Goal: Task Accomplishment & Management: Complete application form

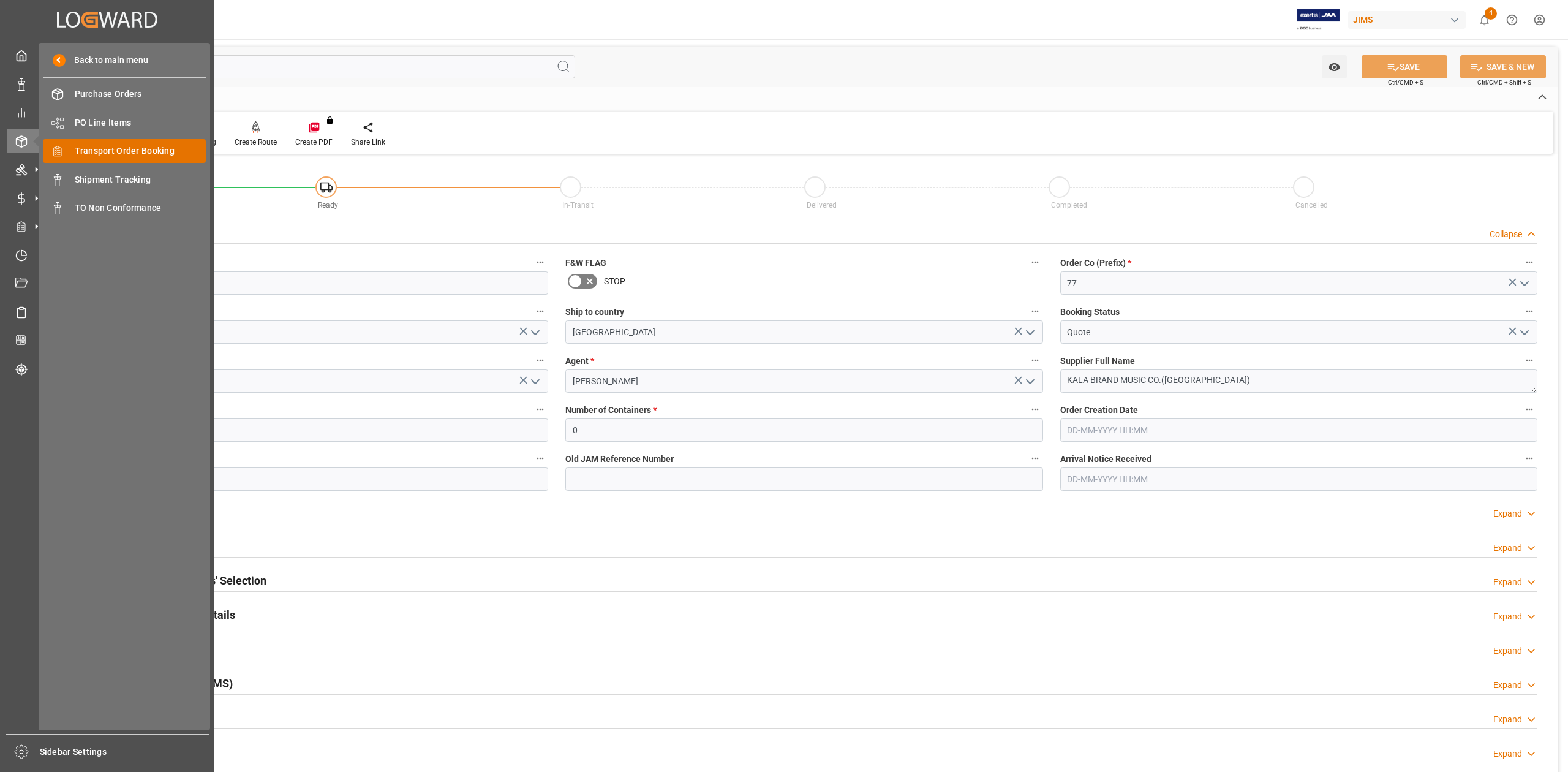
click at [121, 145] on span "Transport Order Booking" at bounding box center [140, 151] width 132 height 13
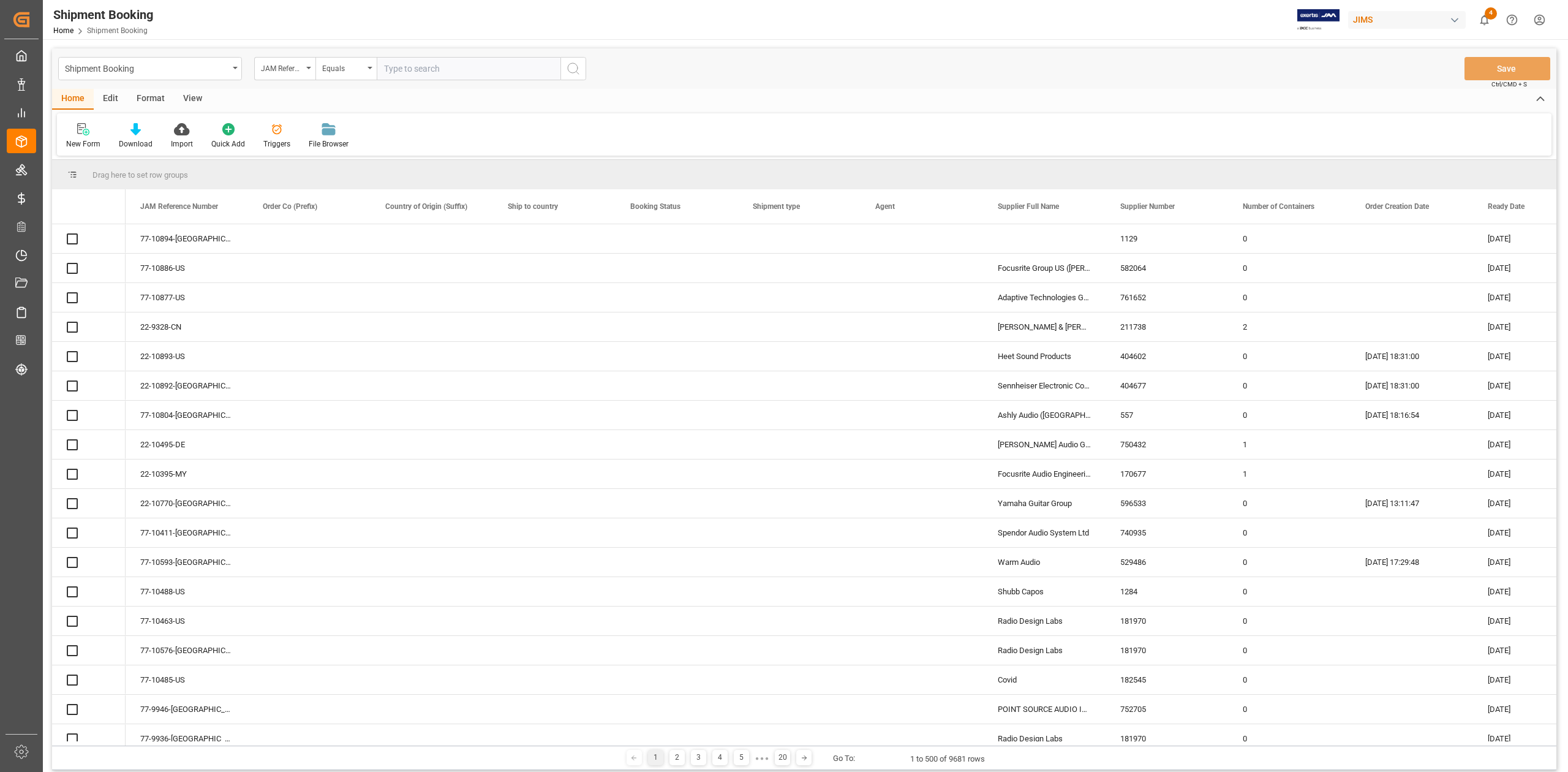
click at [469, 67] on input "text" at bounding box center [468, 69] width 183 height 23
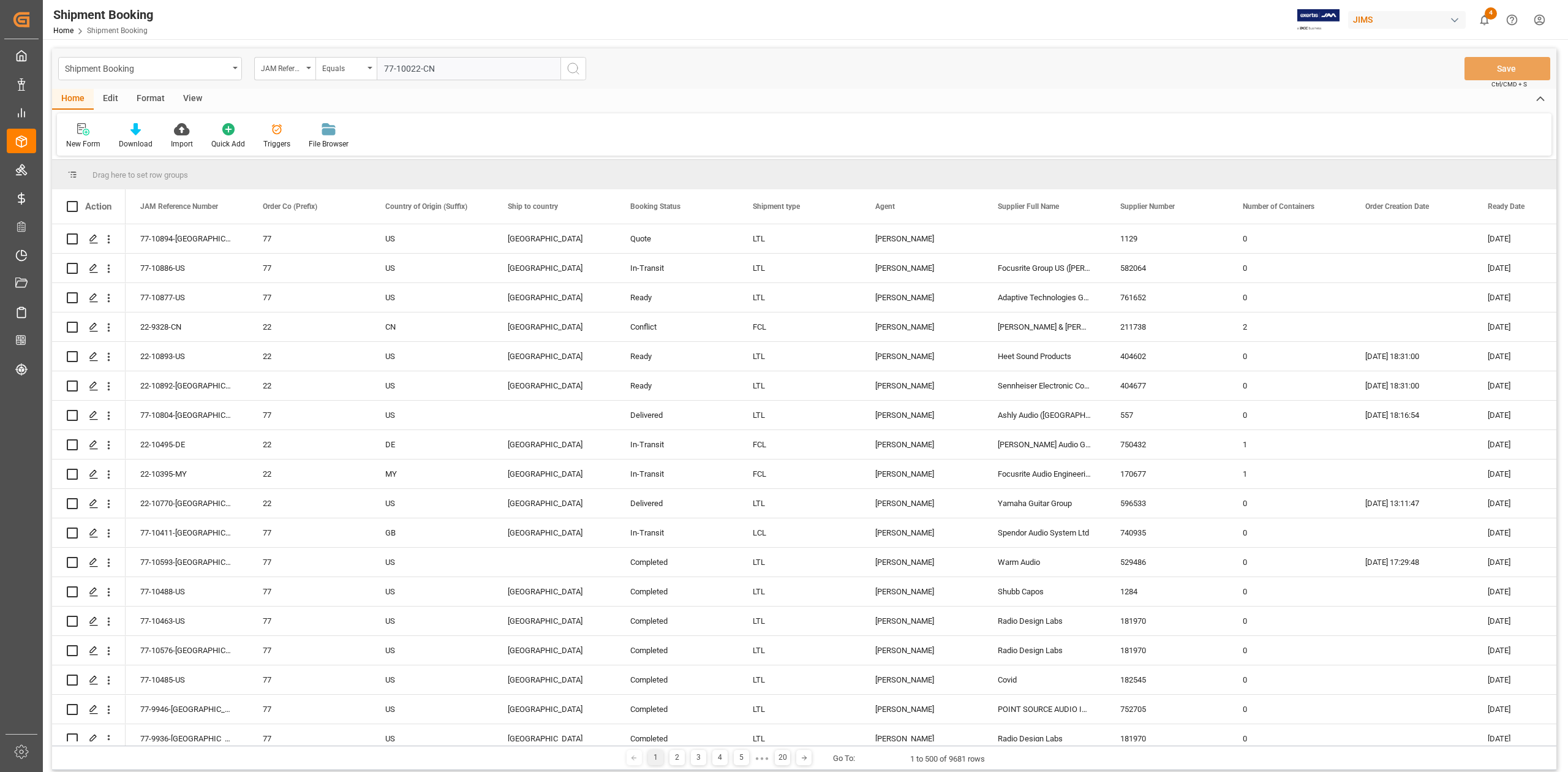
type input "77-10022-CN"
click at [567, 67] on circle "search button" at bounding box center [572, 68] width 10 height 10
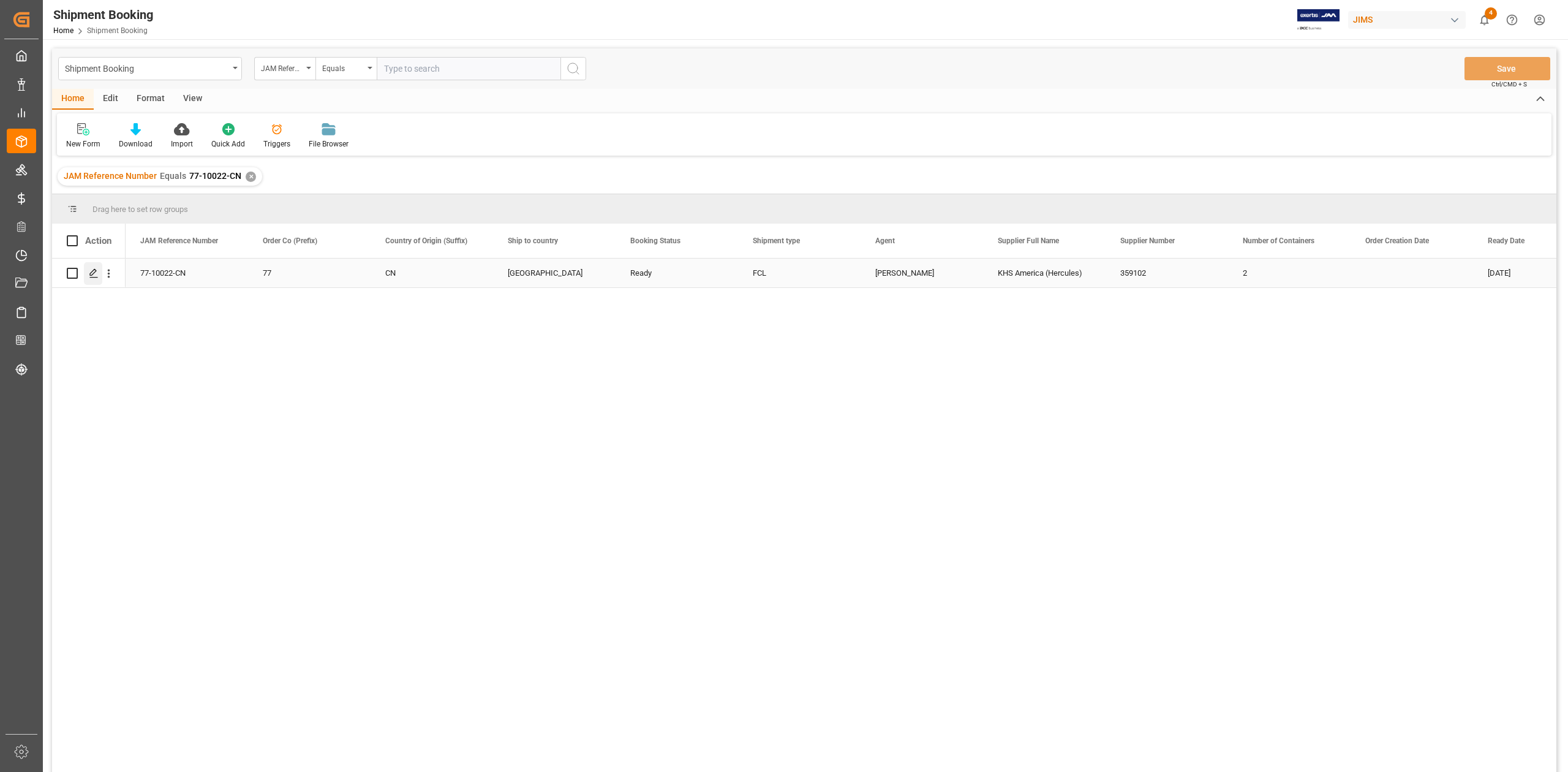
click at [91, 274] on icon "Press SPACE to select this row." at bounding box center [93, 273] width 10 height 10
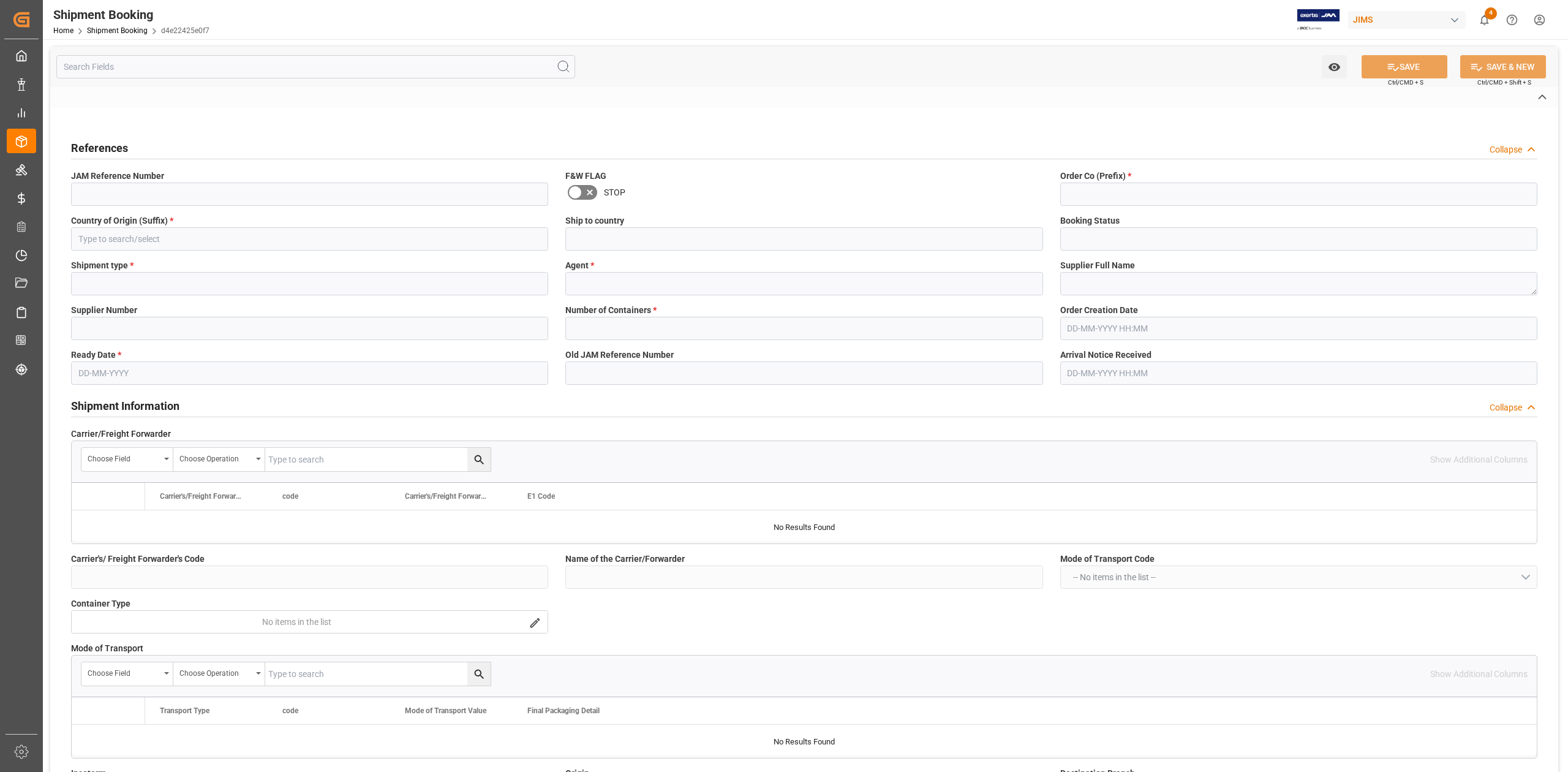
type input "77-10022-CN"
type input "77"
type input "CN"
type input "[GEOGRAPHIC_DATA]"
type input "Ready"
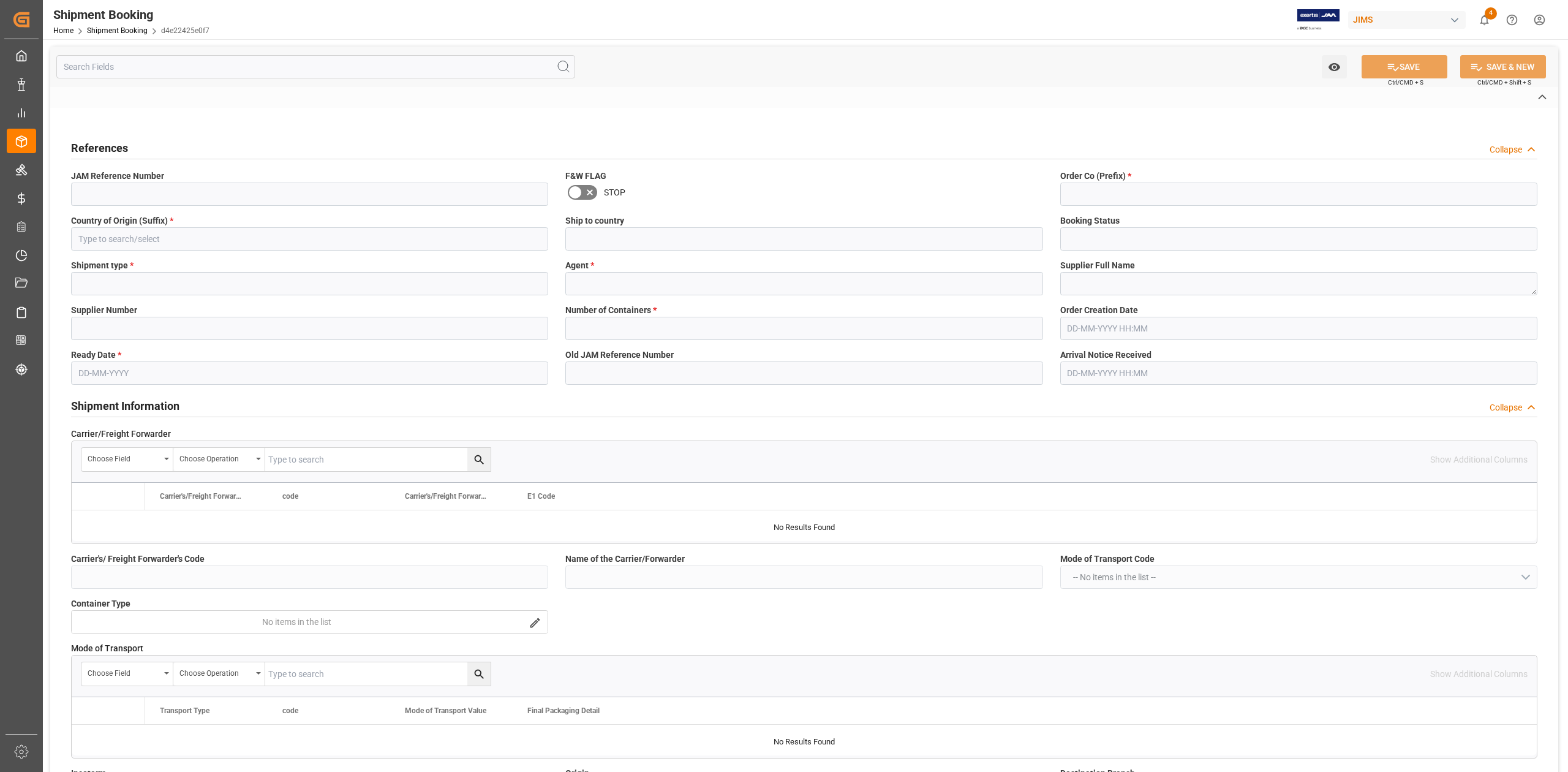
type input "FCL"
type input "[PERSON_NAME]"
type textarea "KHS America (Hercules)"
type input "359102"
type input "2"
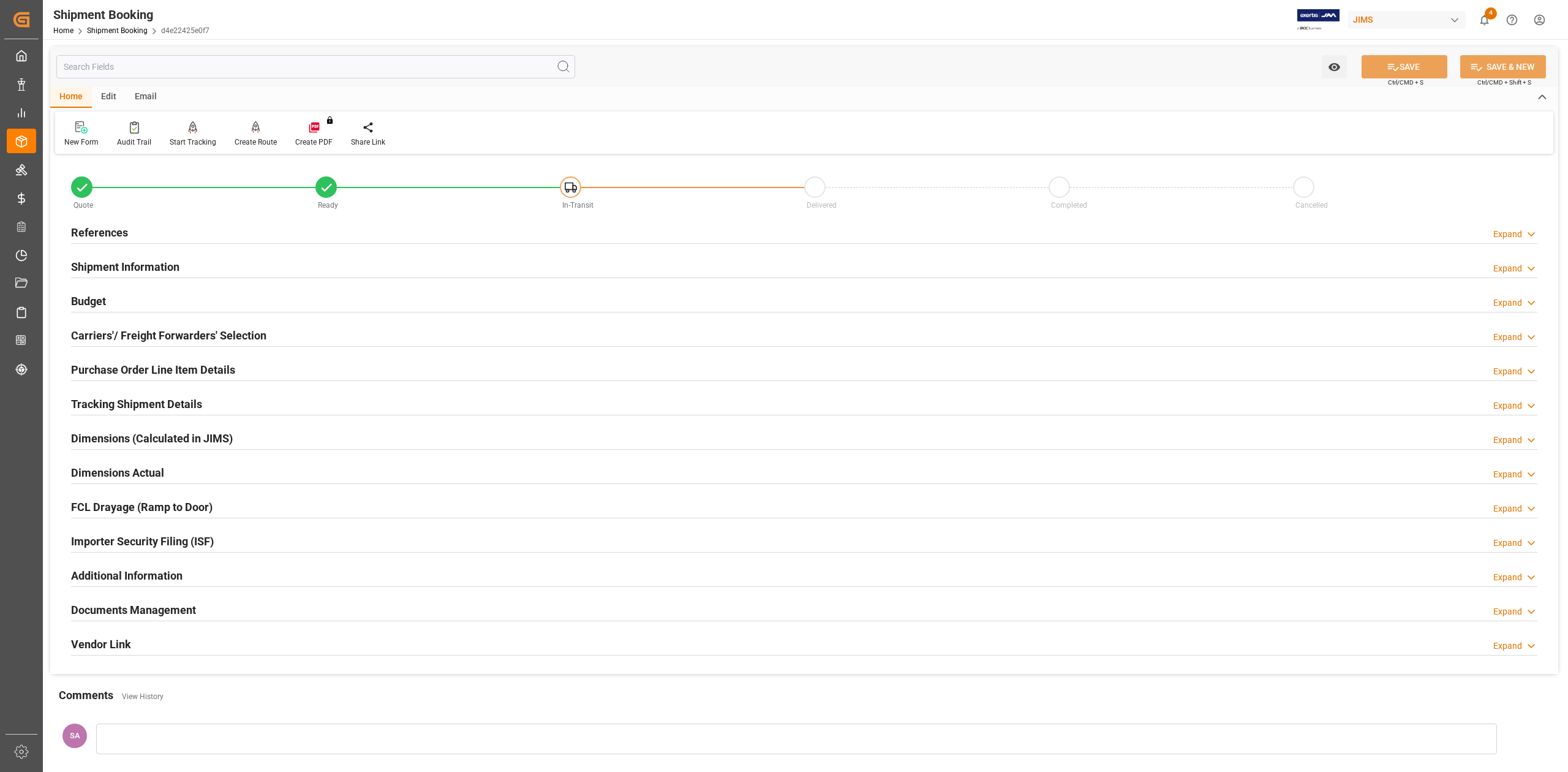
type input "[DATE]"
click at [108, 235] on h2 "References" at bounding box center [100, 233] width 57 height 16
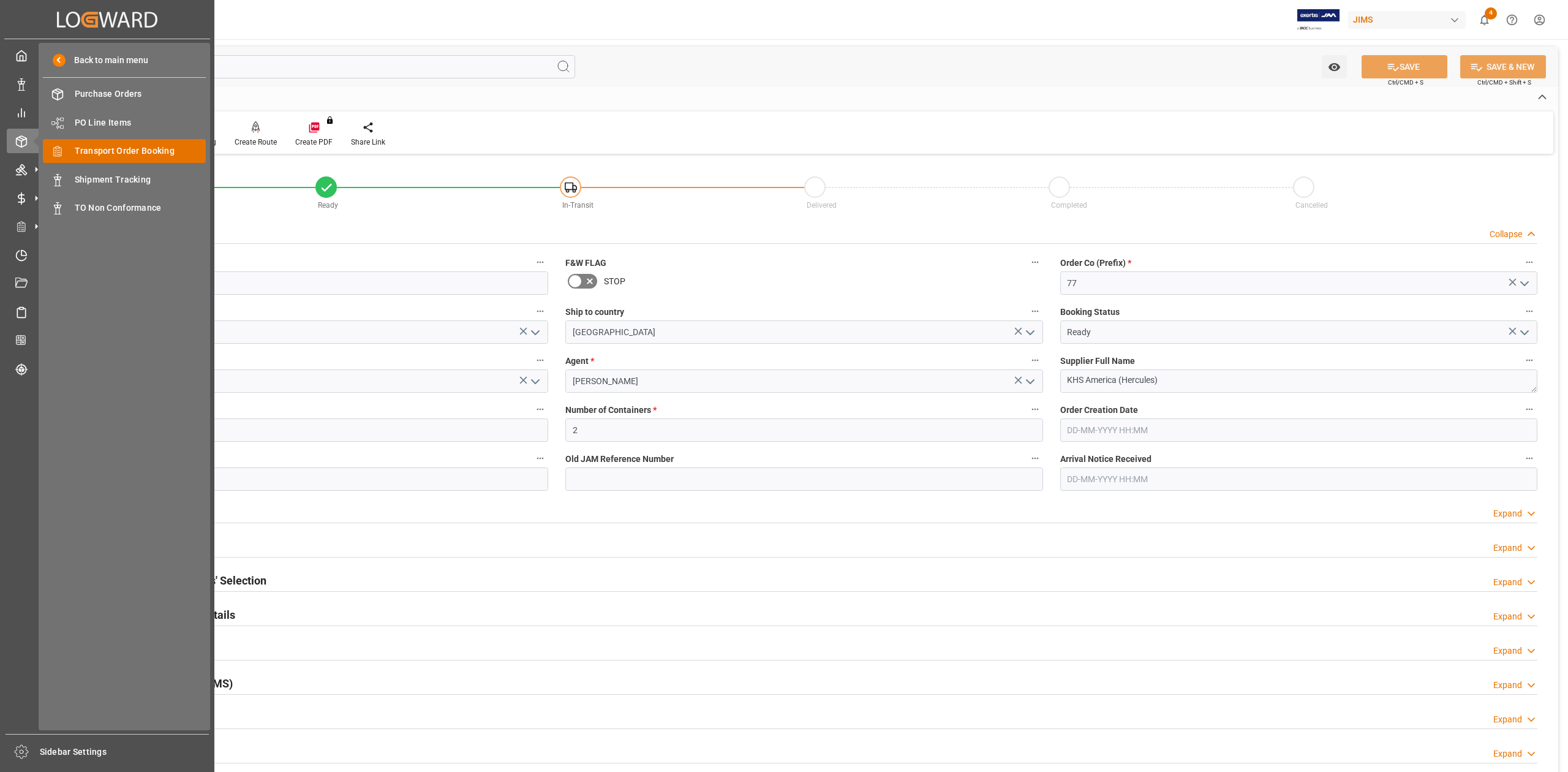
click at [128, 147] on span "Transport Order Booking" at bounding box center [140, 151] width 132 height 13
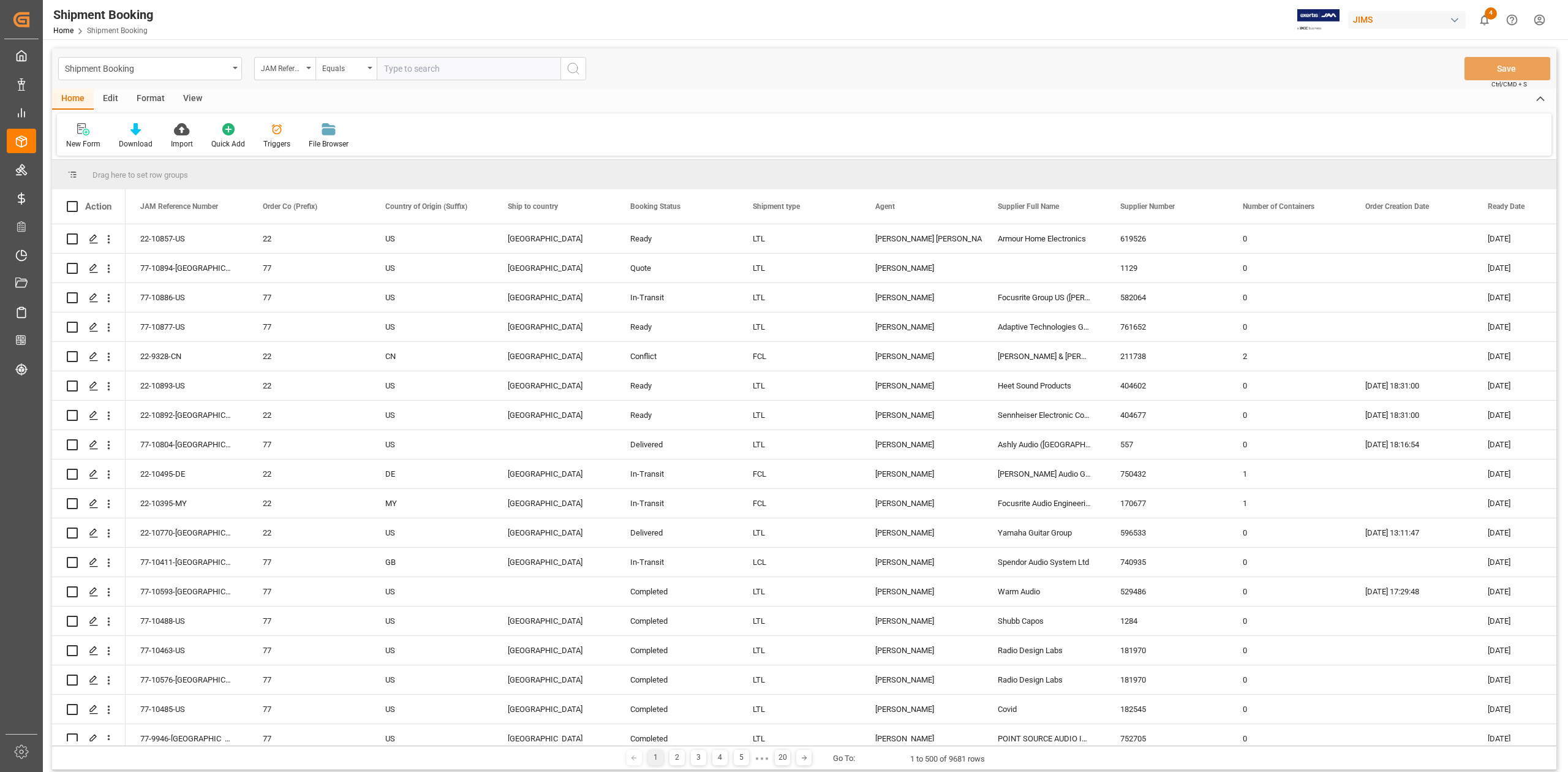
click at [471, 69] on input "text" at bounding box center [468, 69] width 183 height 23
type input "77-10425-CN"
click at [574, 70] on icon "search button" at bounding box center [574, 69] width 15 height 15
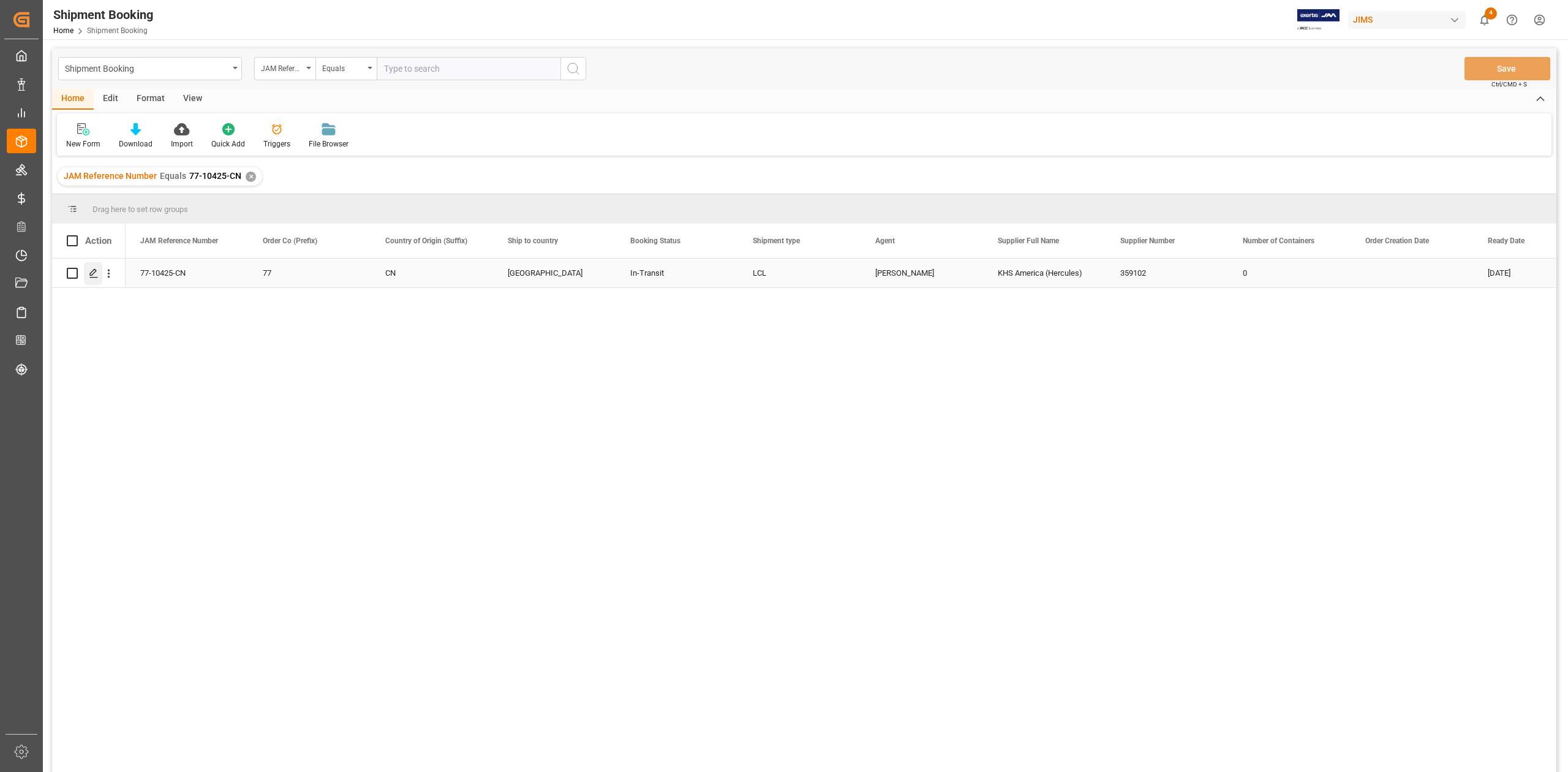
click at [92, 275] on polygon "Press SPACE to select this row." at bounding box center [93, 272] width 6 height 6
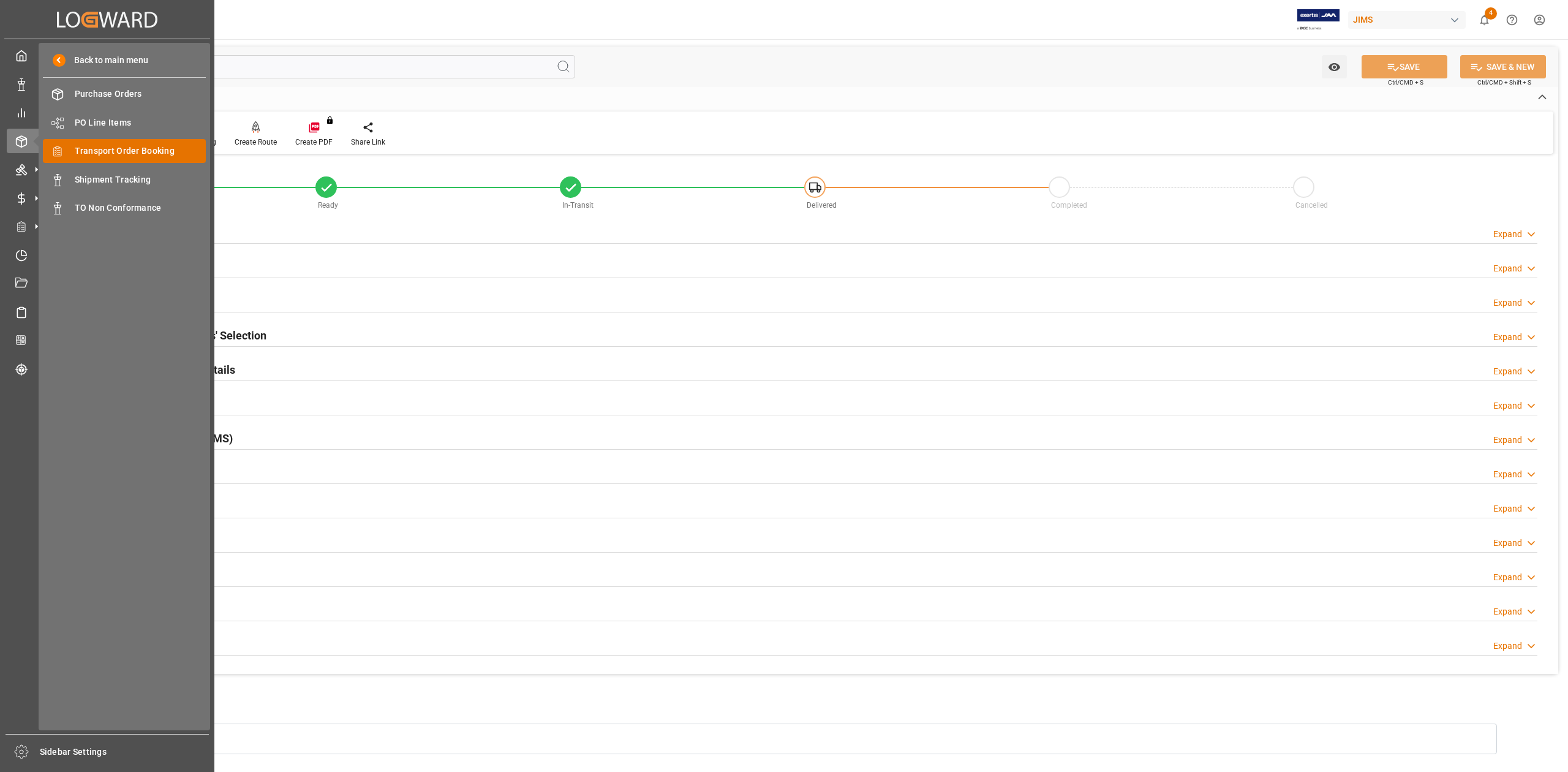
click at [153, 150] on span "Transport Order Booking" at bounding box center [140, 151] width 132 height 13
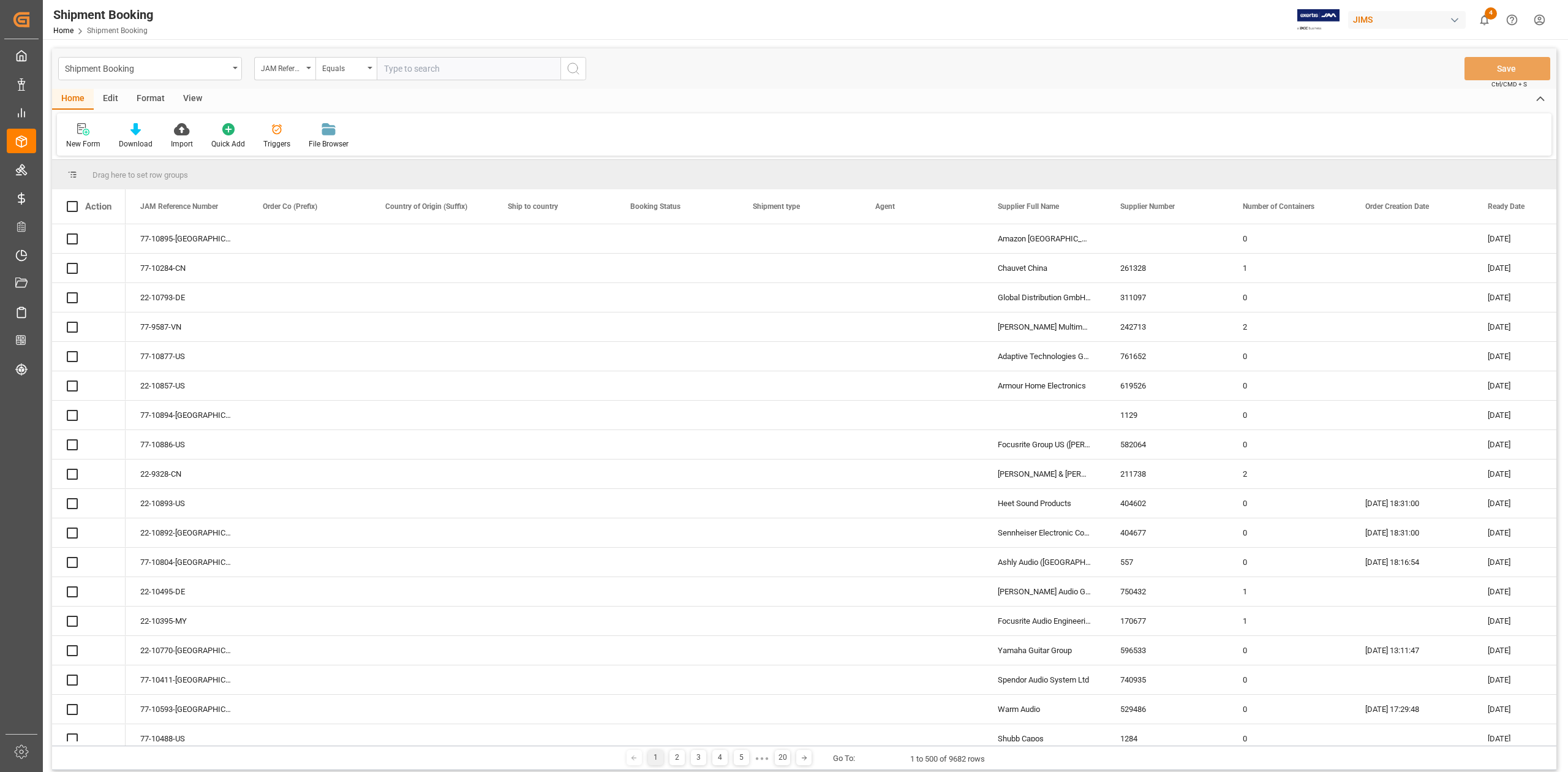
click at [420, 69] on input "text" at bounding box center [468, 69] width 183 height 23
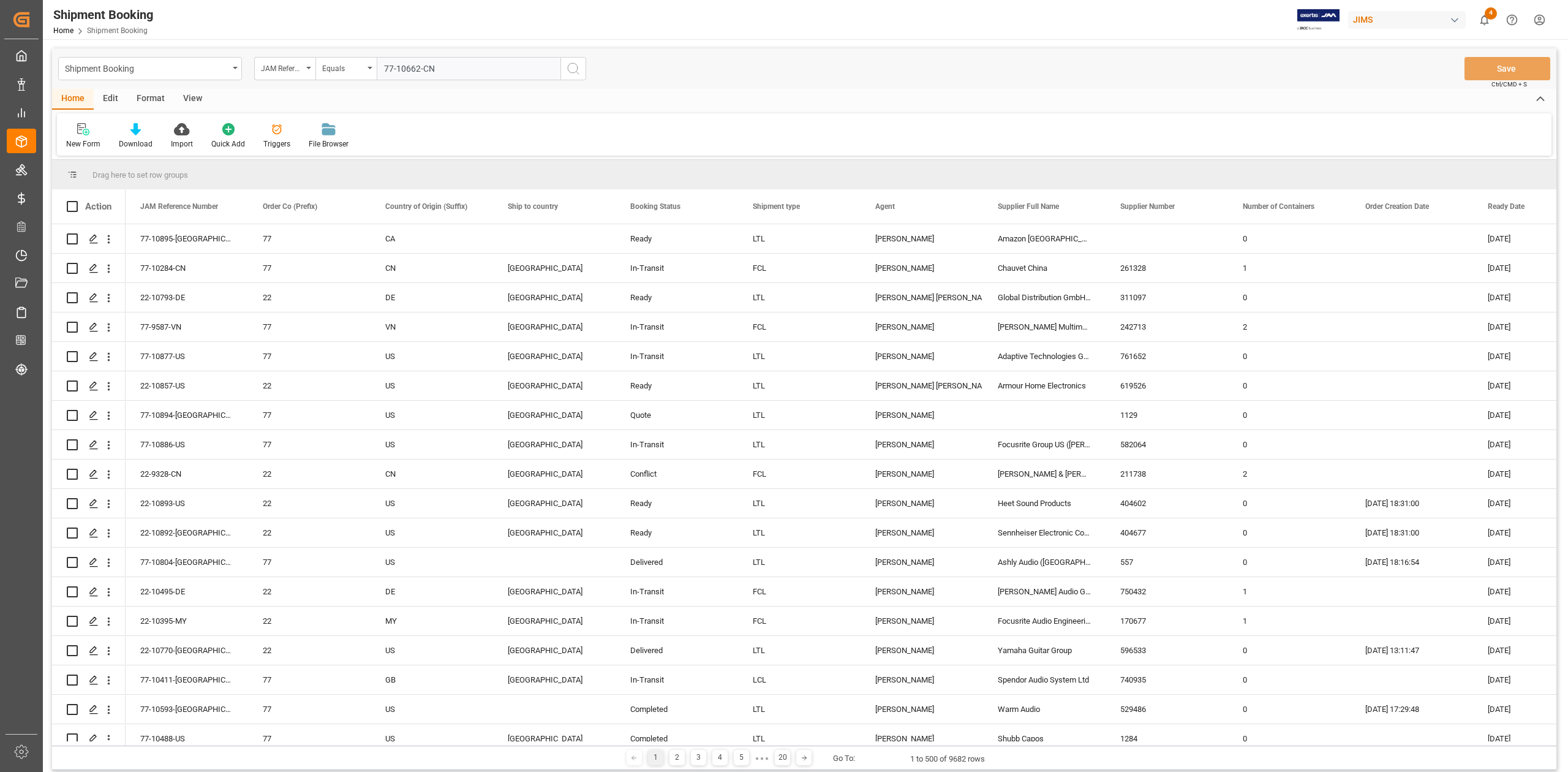
type input "77-10662-CN"
click at [565, 68] on button "search button" at bounding box center [574, 69] width 26 height 23
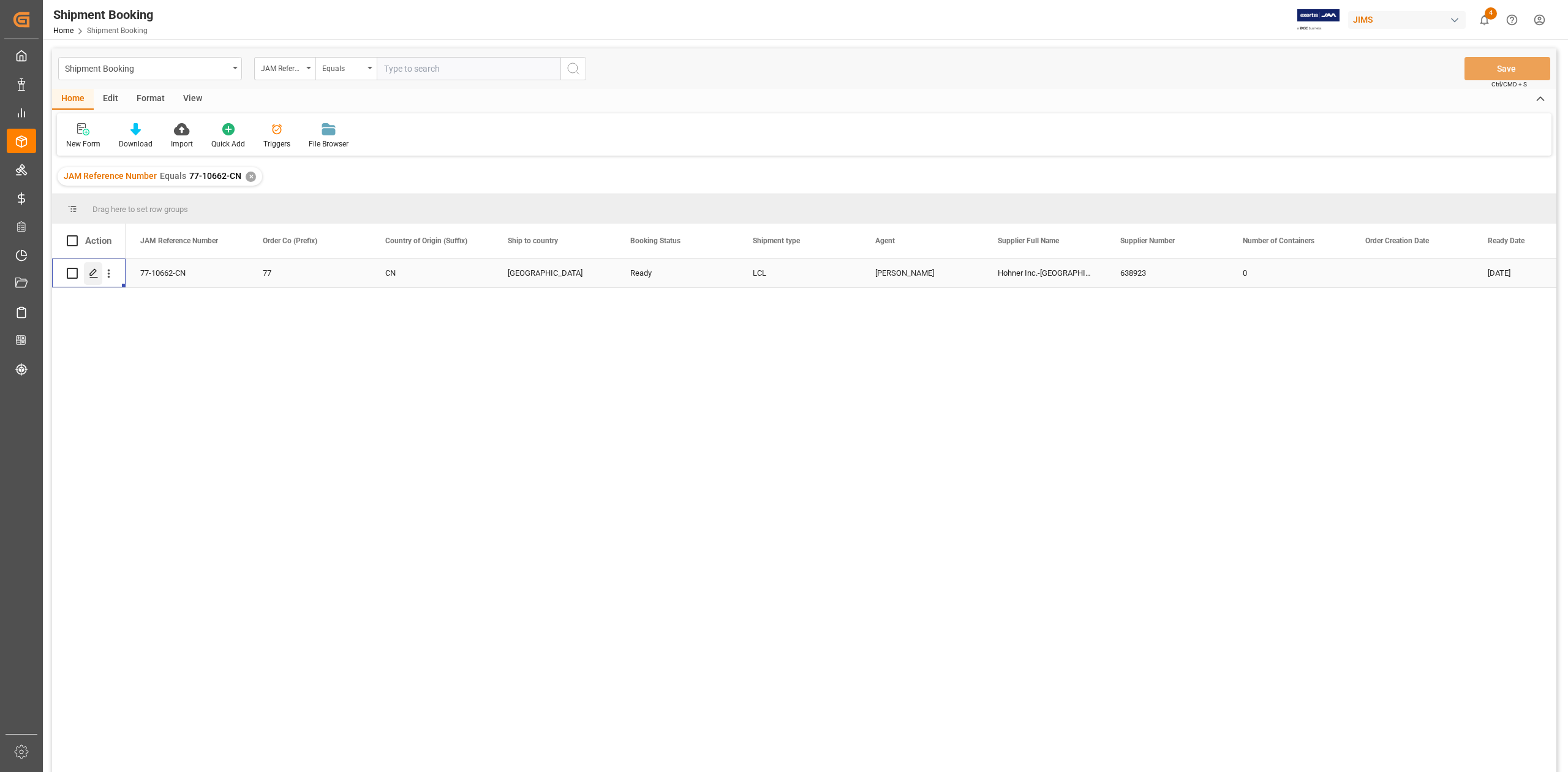
click at [95, 271] on polygon "Press SPACE to select this row." at bounding box center [93, 272] width 6 height 6
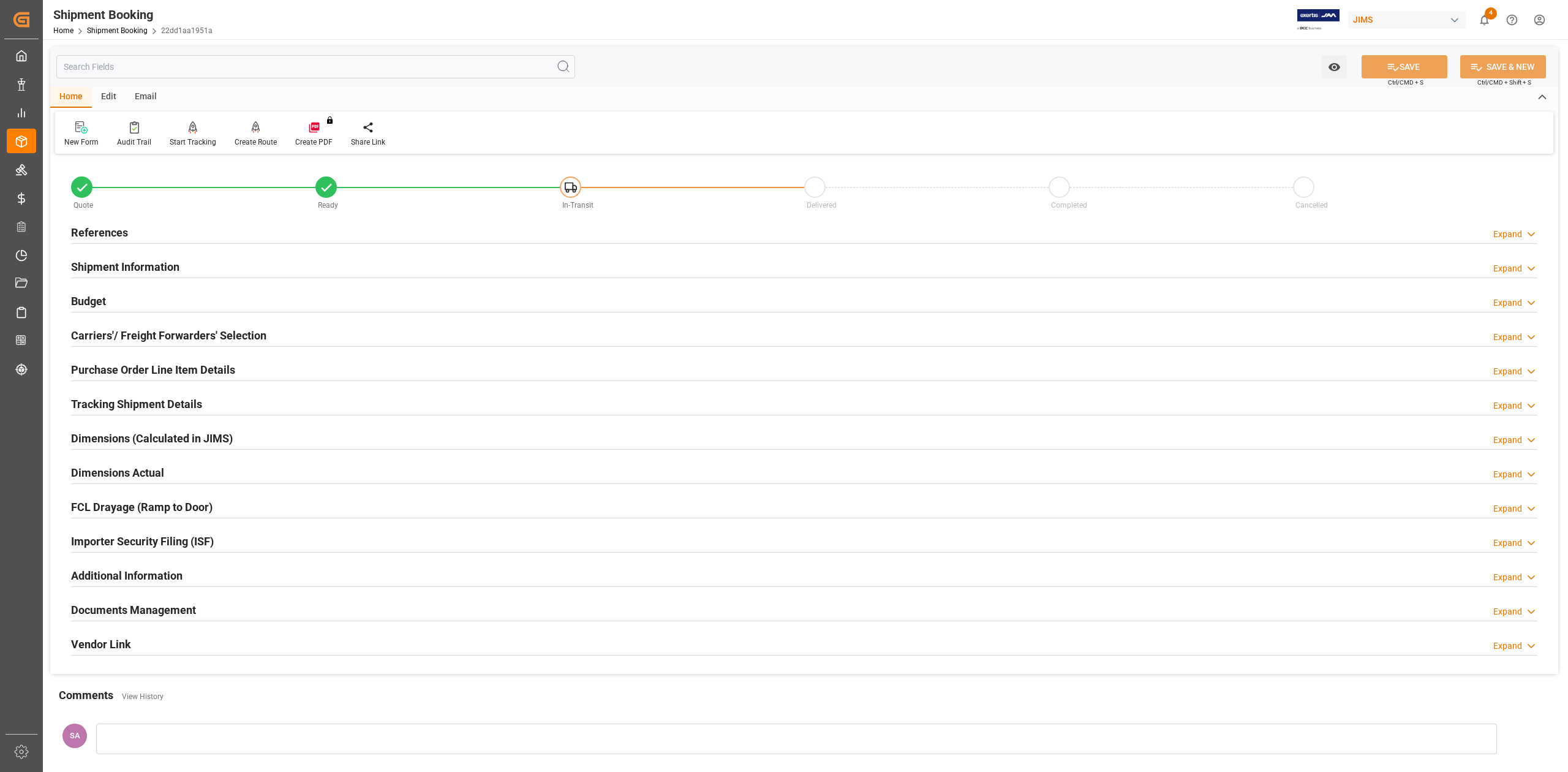
click at [165, 407] on h2 "Tracking Shipment Details" at bounding box center [136, 404] width 131 height 16
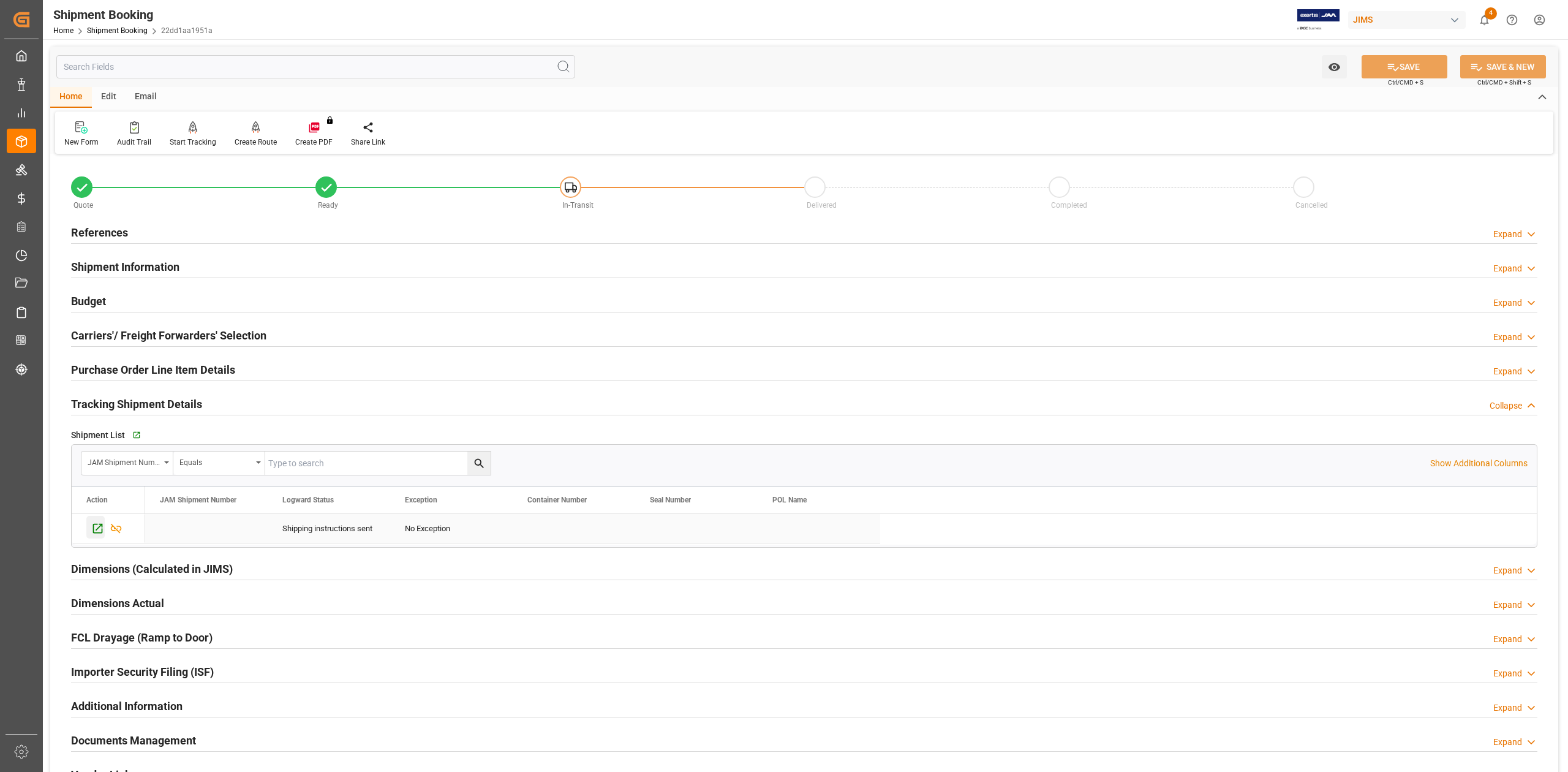
click at [96, 531] on icon "Press SPACE to select this row." at bounding box center [98, 528] width 13 height 13
click at [129, 262] on h2 "Shipment Information" at bounding box center [125, 267] width 108 height 16
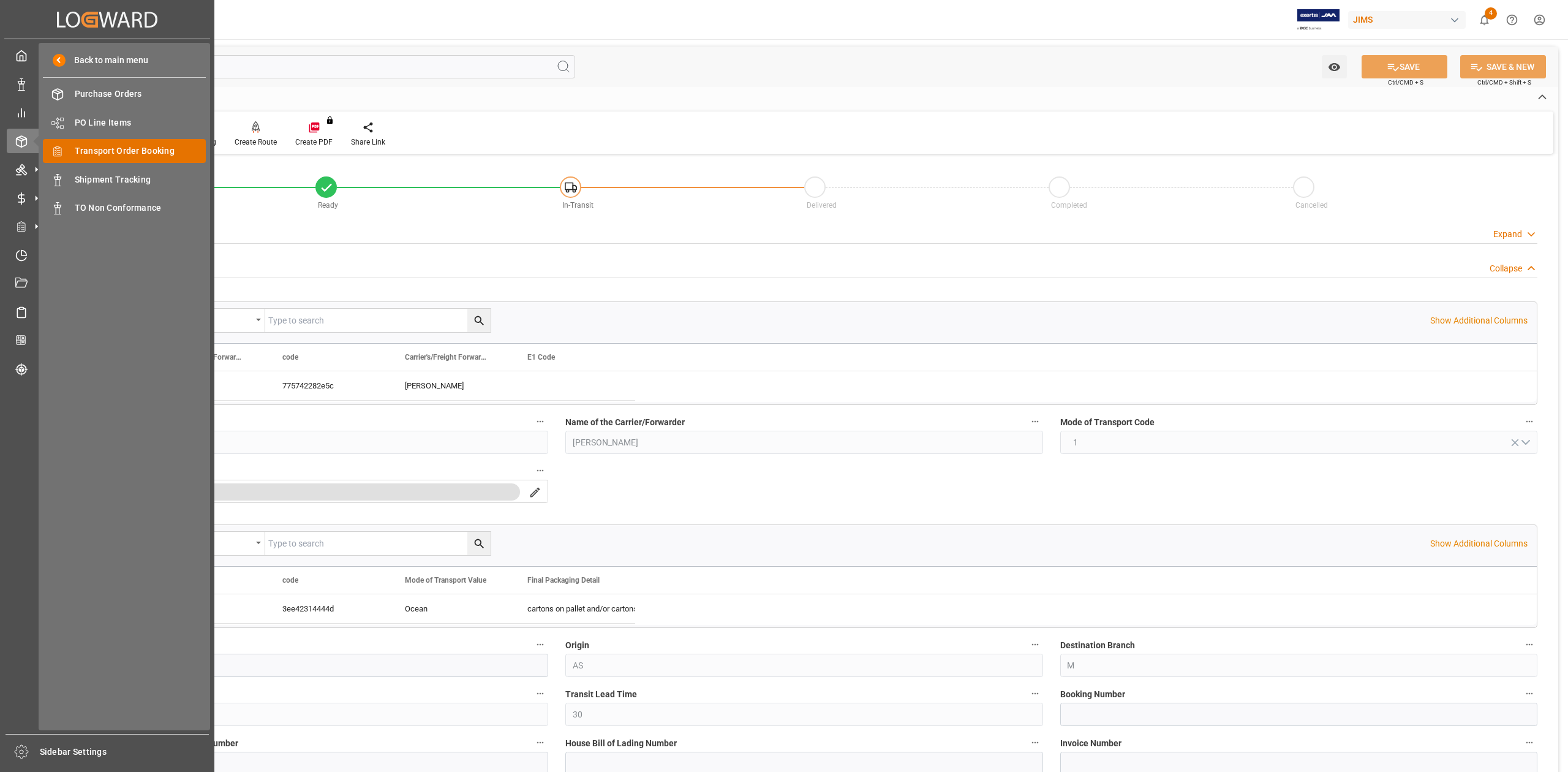
click at [125, 146] on span "Transport Order Booking" at bounding box center [140, 151] width 132 height 13
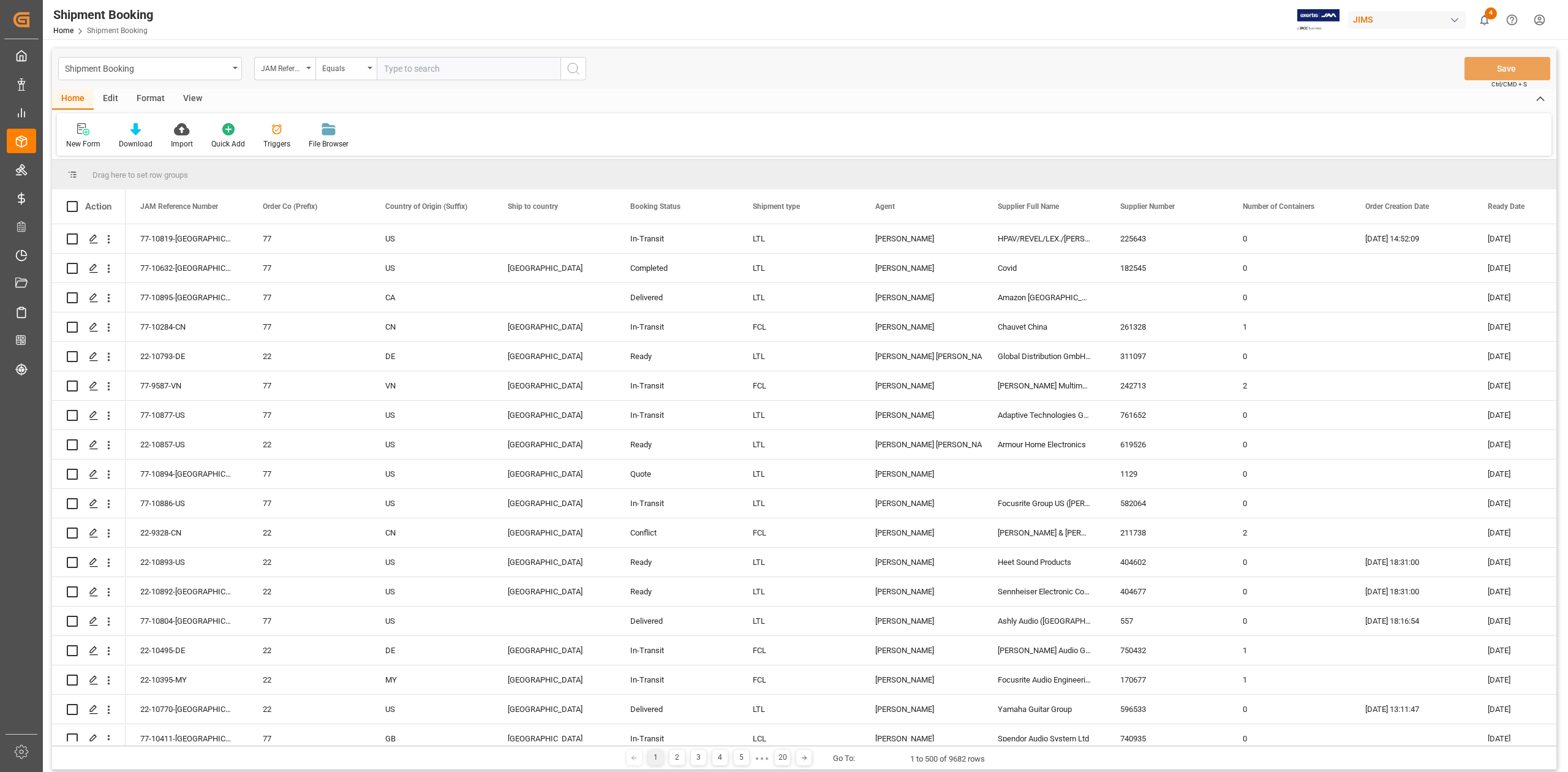
click at [435, 71] on input "text" at bounding box center [468, 69] width 183 height 23
click at [87, 140] on div "New Form" at bounding box center [83, 144] width 34 height 11
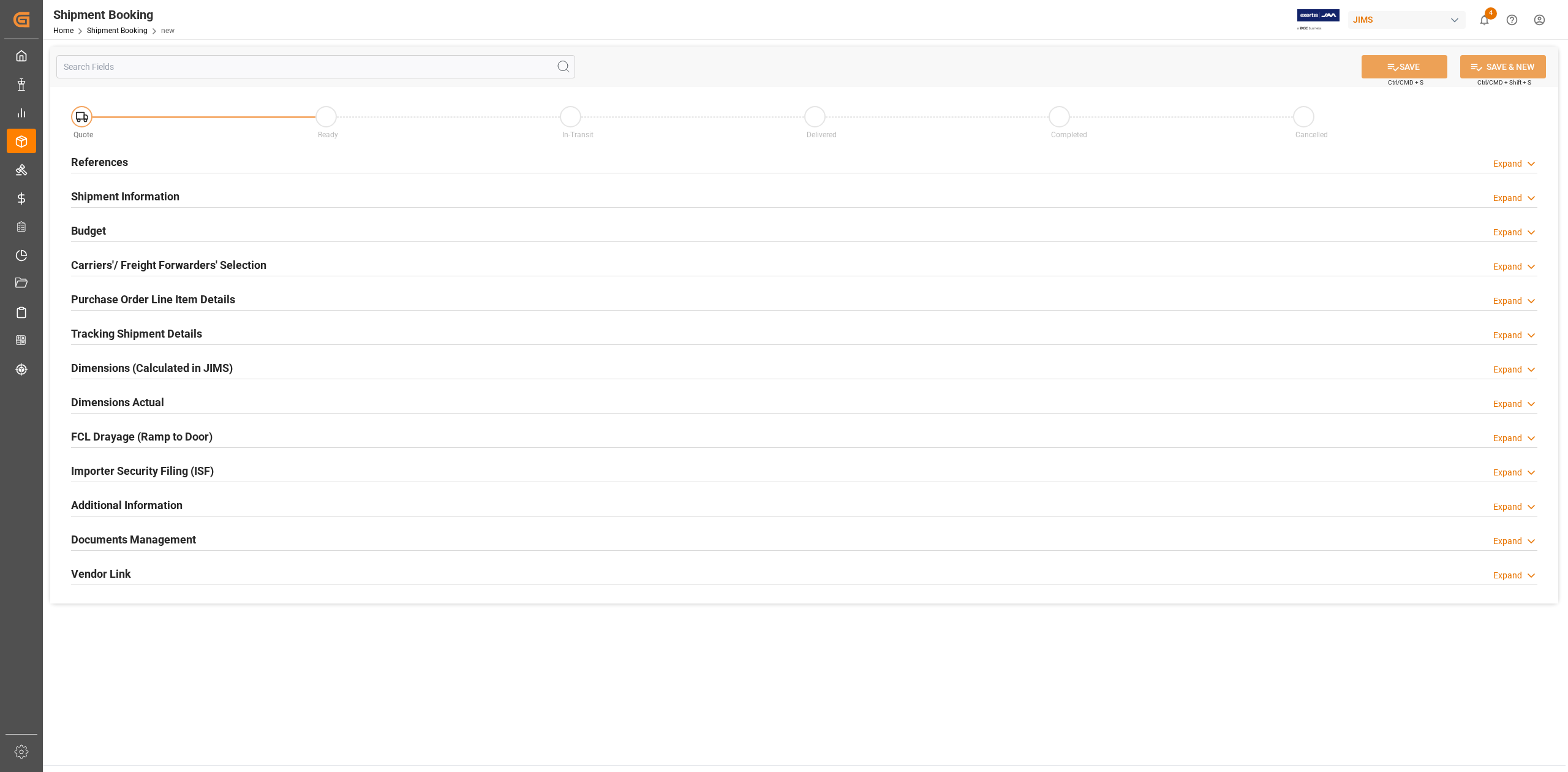
click at [115, 162] on h2 "References" at bounding box center [100, 162] width 57 height 16
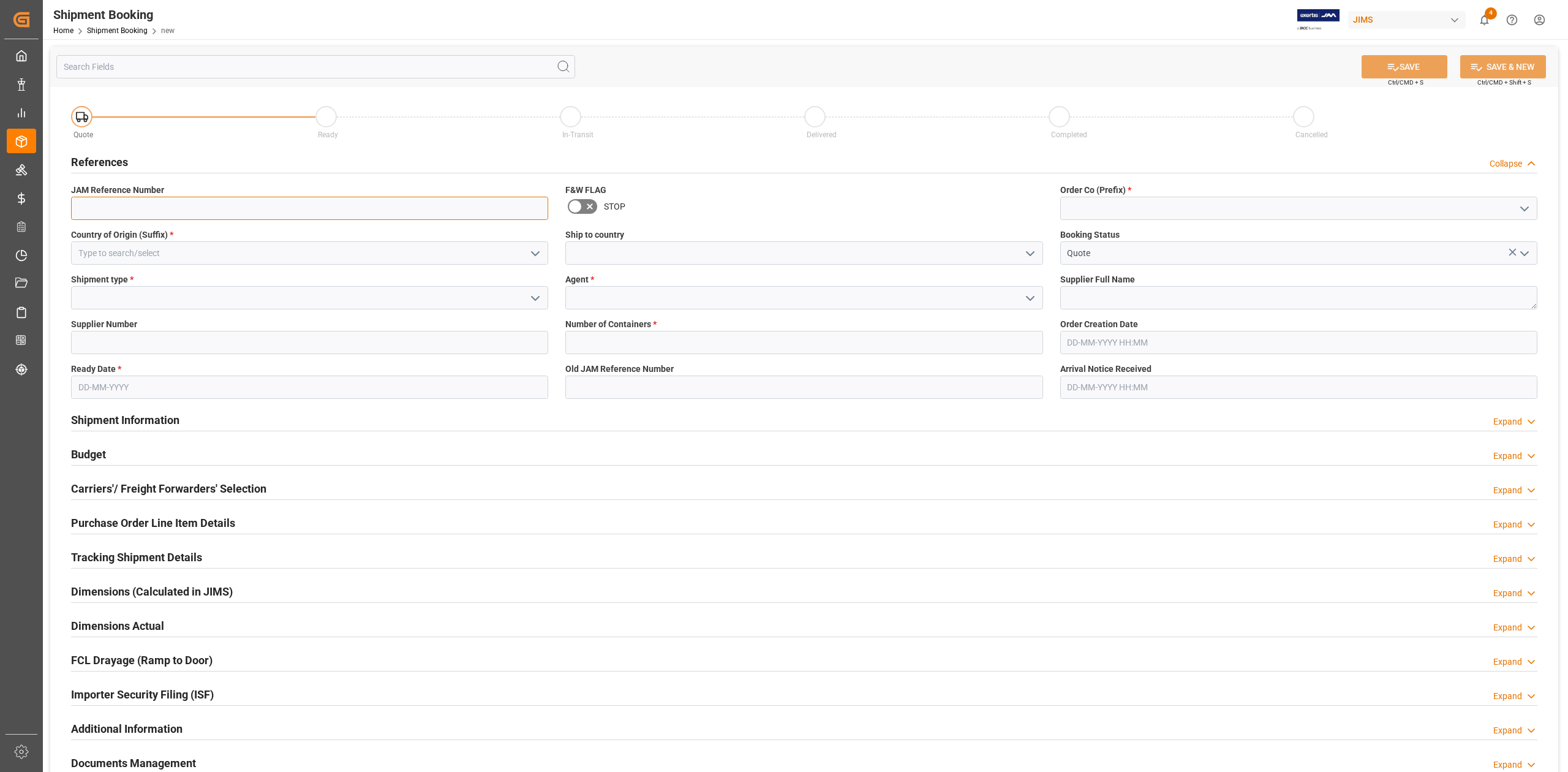
click at [167, 209] on input at bounding box center [310, 208] width 477 height 23
click at [1111, 206] on input at bounding box center [1299, 208] width 477 height 23
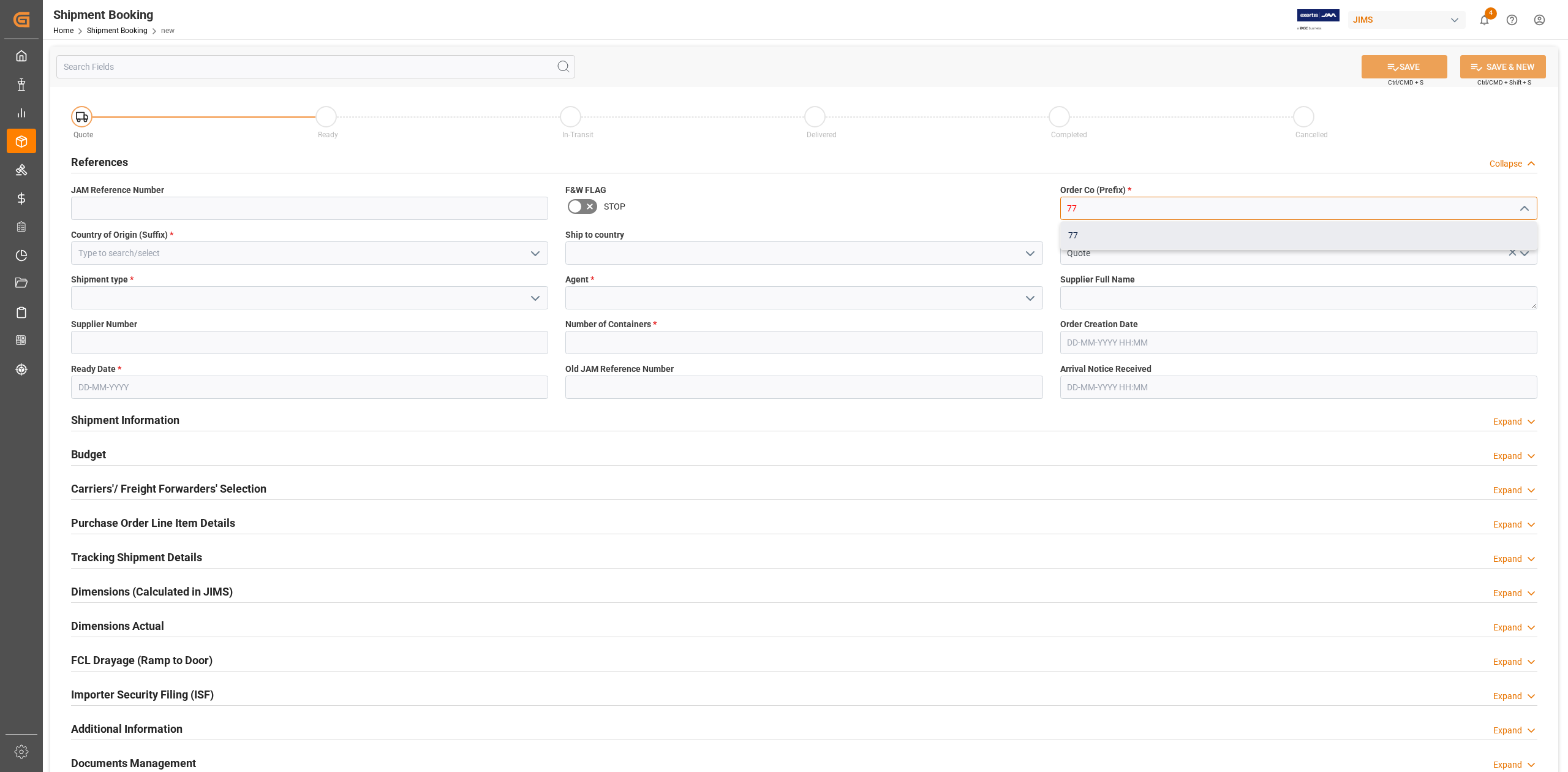
click at [1108, 234] on div "77" at bounding box center [1299, 235] width 476 height 27
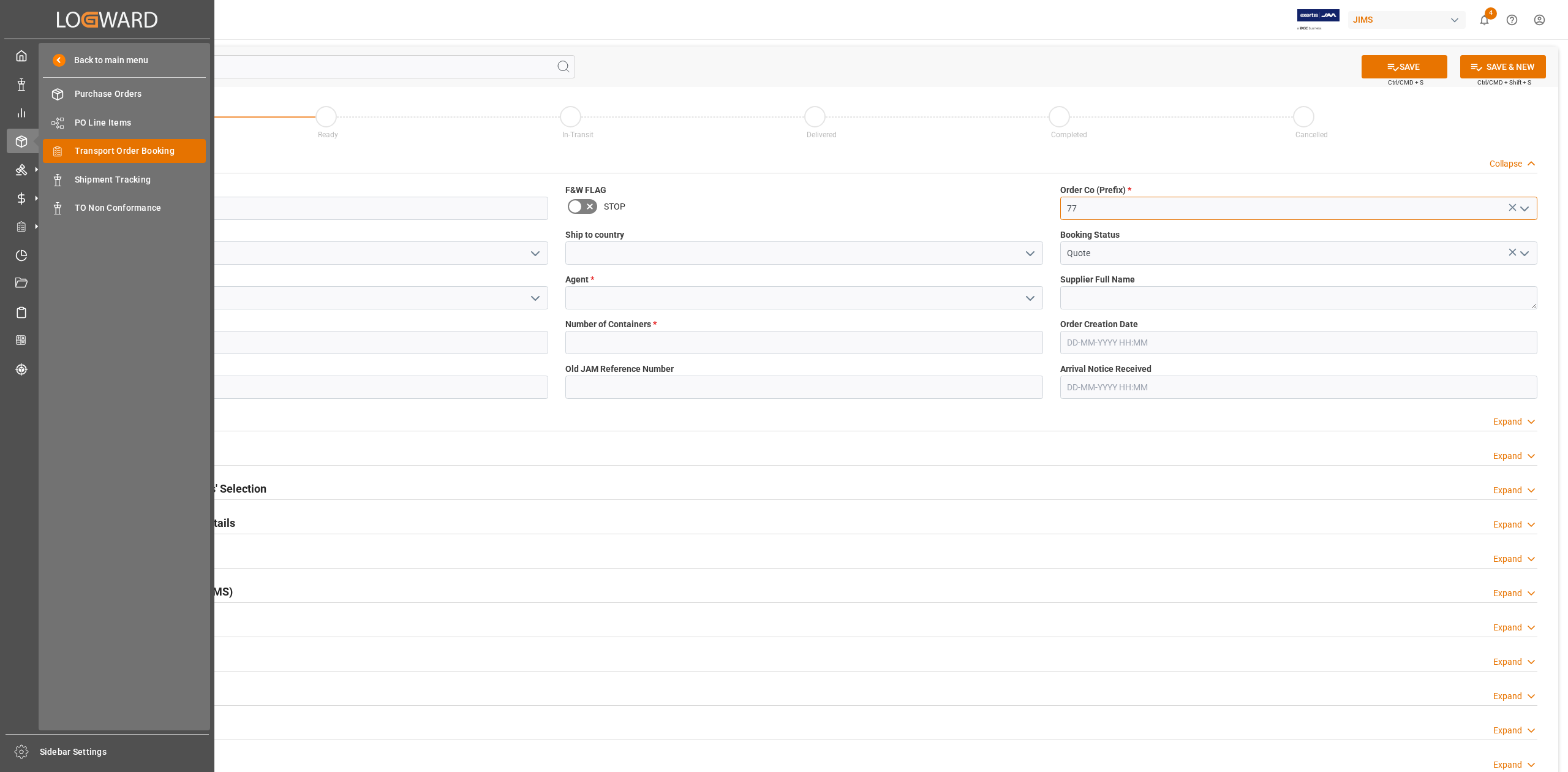
type input "77"
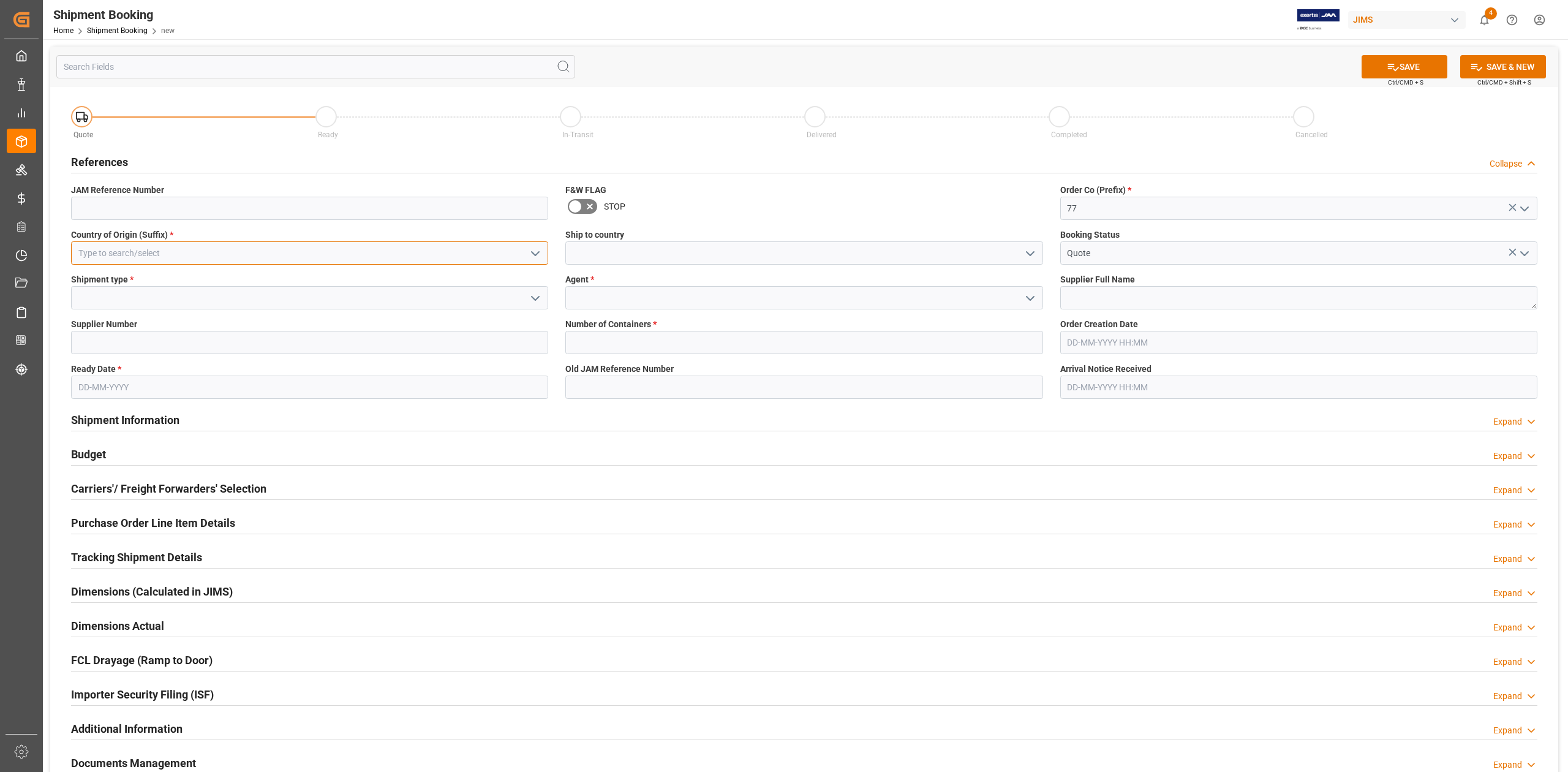
click at [213, 255] on input at bounding box center [310, 253] width 477 height 23
click at [186, 303] on div "DE" at bounding box center [310, 308] width 476 height 27
type input "DE"
click at [619, 261] on input at bounding box center [804, 253] width 477 height 23
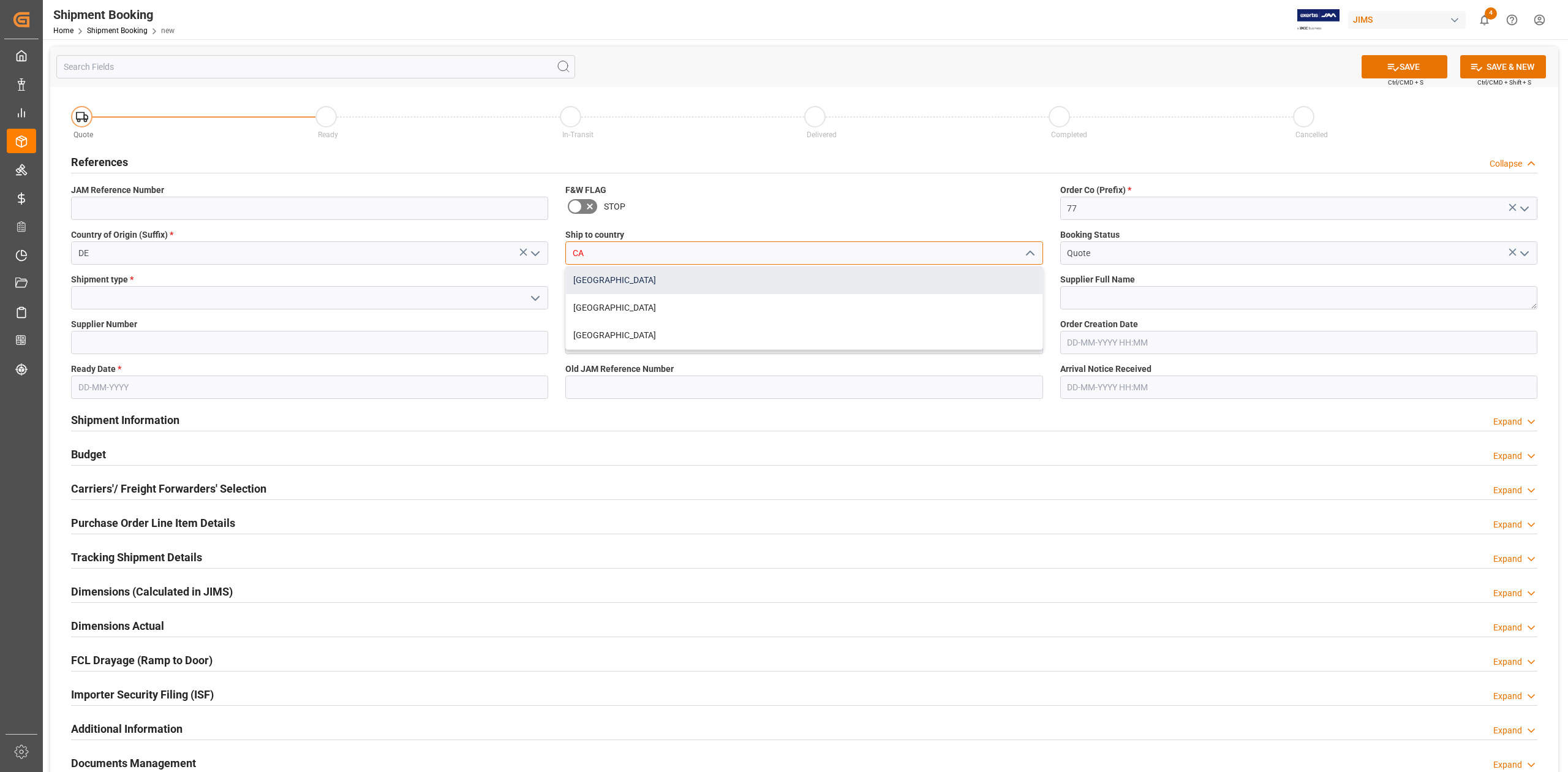
click at [604, 280] on div "[GEOGRAPHIC_DATA]" at bounding box center [804, 280] width 476 height 27
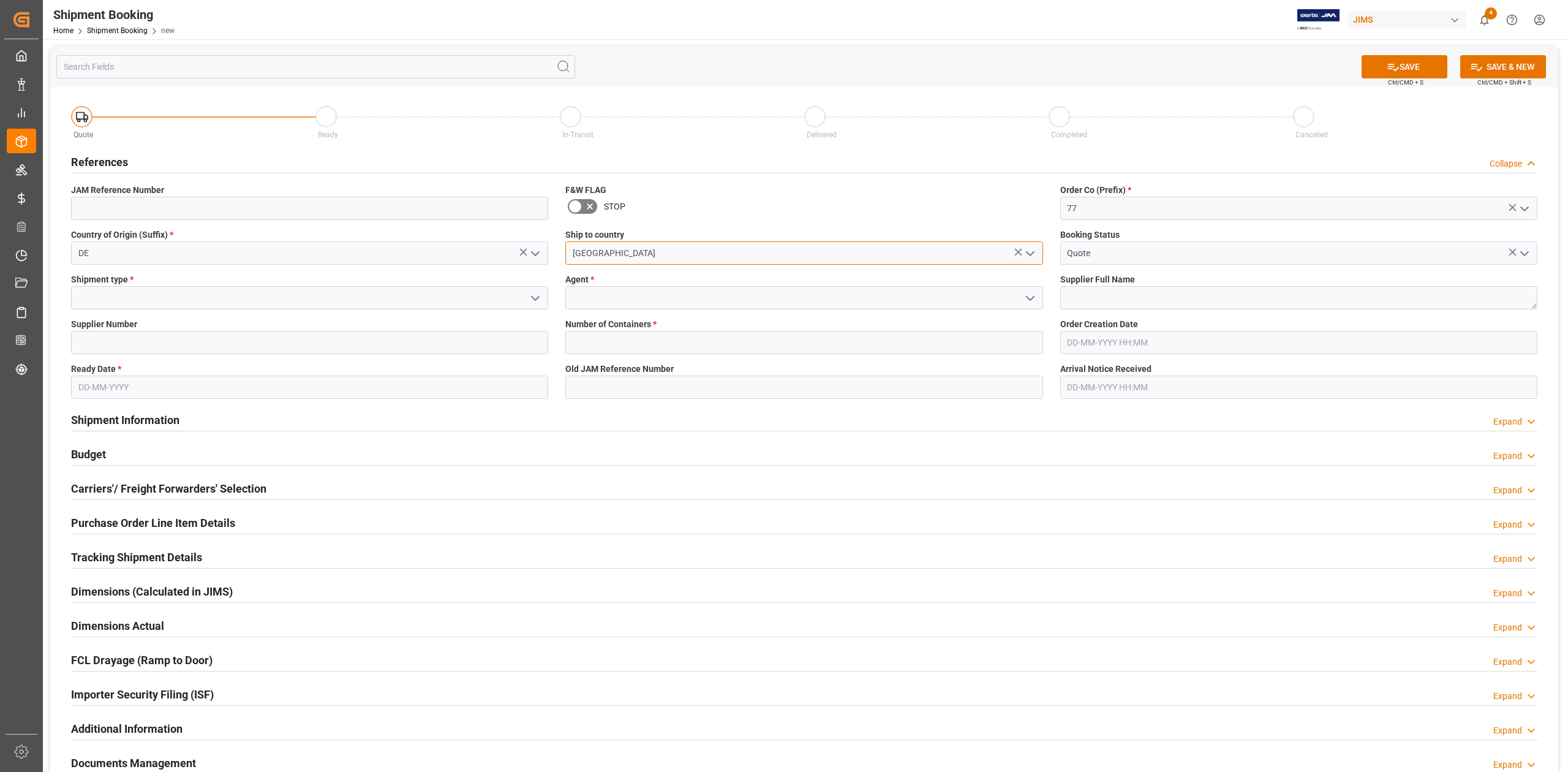
type input "[GEOGRAPHIC_DATA]"
click at [265, 303] on input at bounding box center [310, 297] width 477 height 23
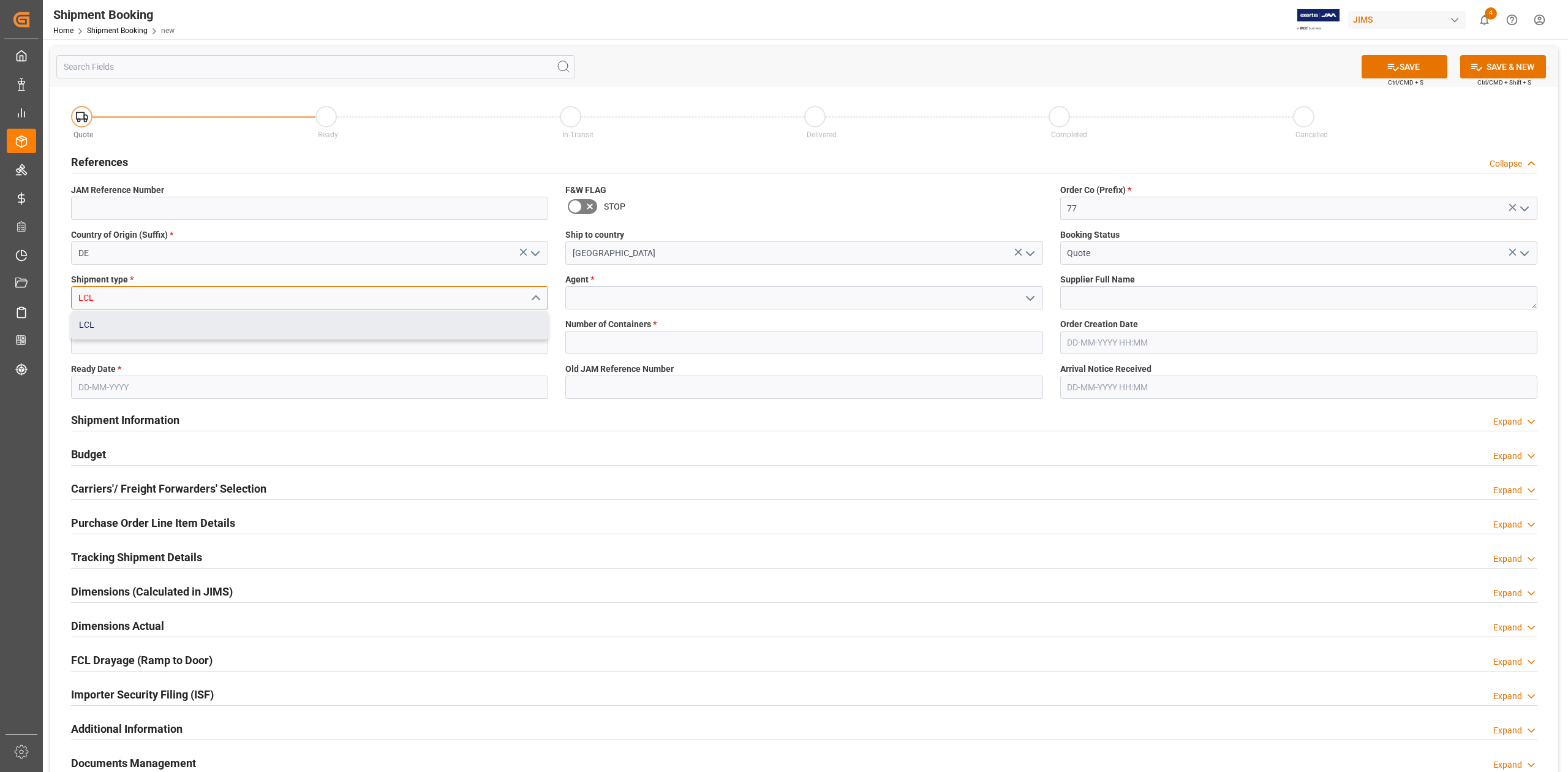
click at [266, 321] on div "LCL" at bounding box center [310, 325] width 476 height 27
type input "LCL"
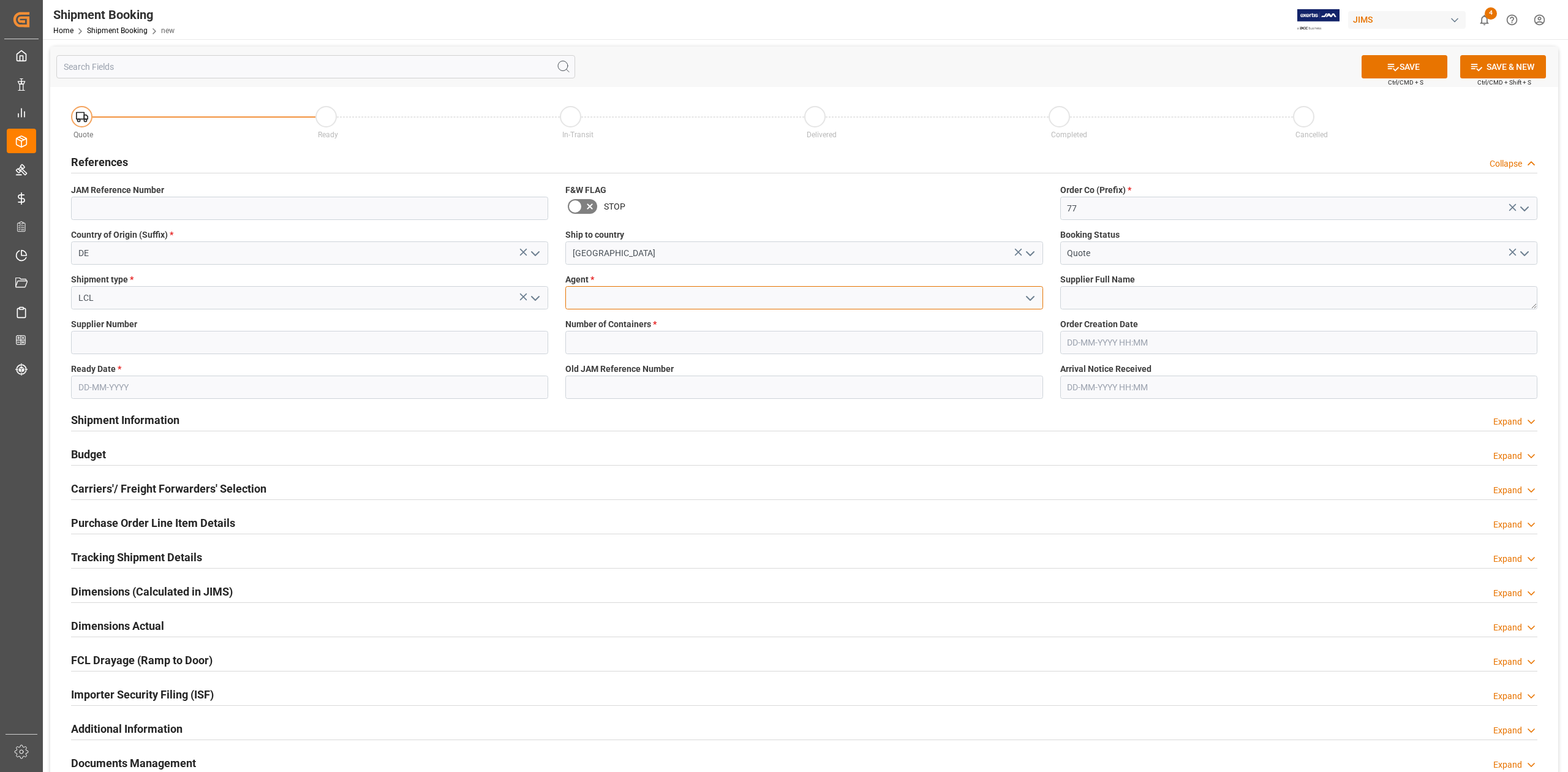
click at [584, 301] on input at bounding box center [804, 297] width 477 height 23
click at [614, 348] on div "[PERSON_NAME]" at bounding box center [804, 353] width 476 height 27
type input "[PERSON_NAME]"
click at [1091, 297] on textarea at bounding box center [1299, 297] width 477 height 23
click at [1106, 288] on textarea at bounding box center [1299, 297] width 477 height 23
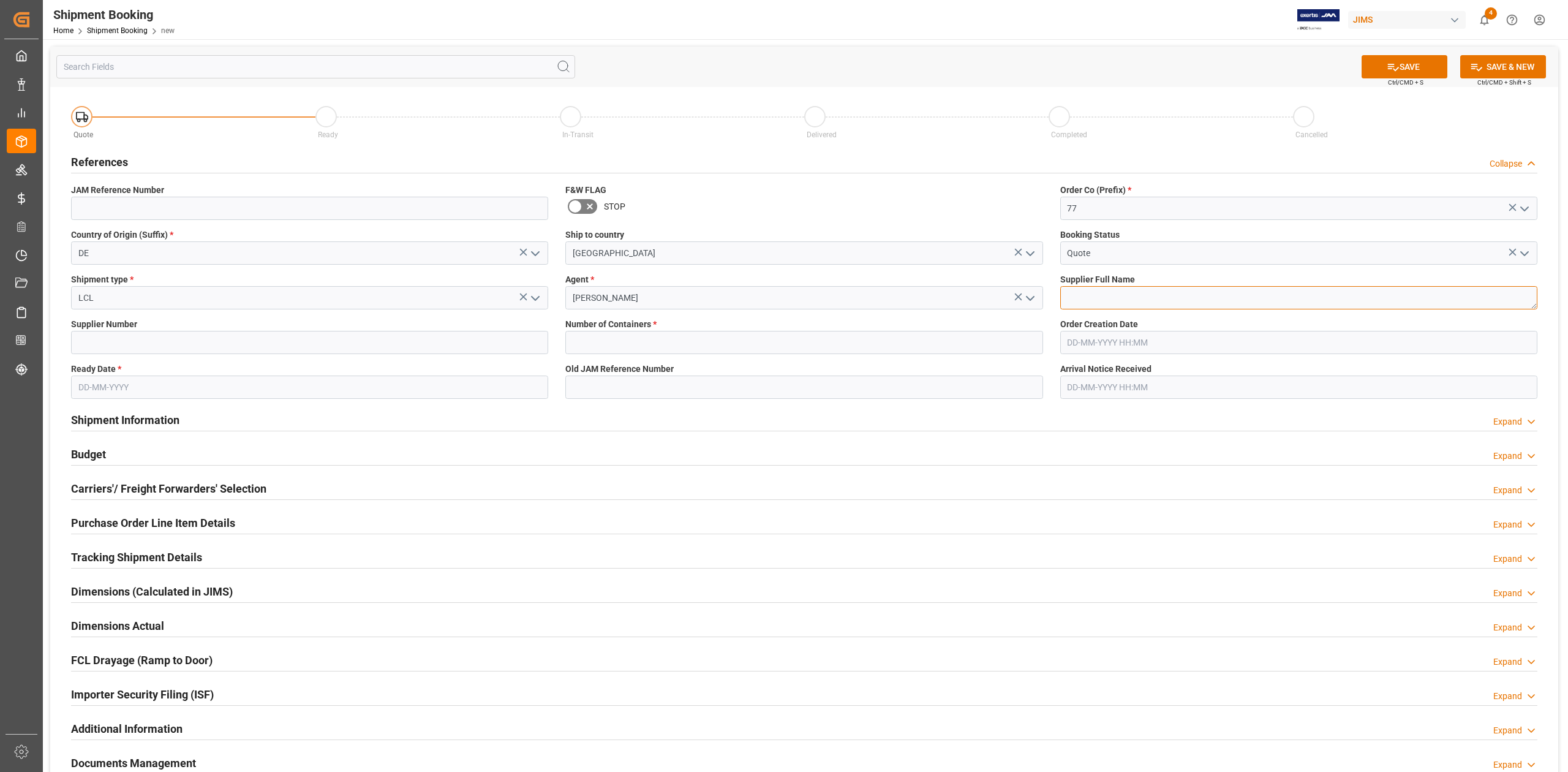
paste textarea "Hohner Inc.-[GEOGRAPHIC_DATA]"
type textarea "Hohner Inc.-[GEOGRAPHIC_DATA]"
click at [213, 344] on input at bounding box center [310, 342] width 477 height 23
paste input "1169"
type input "1169"
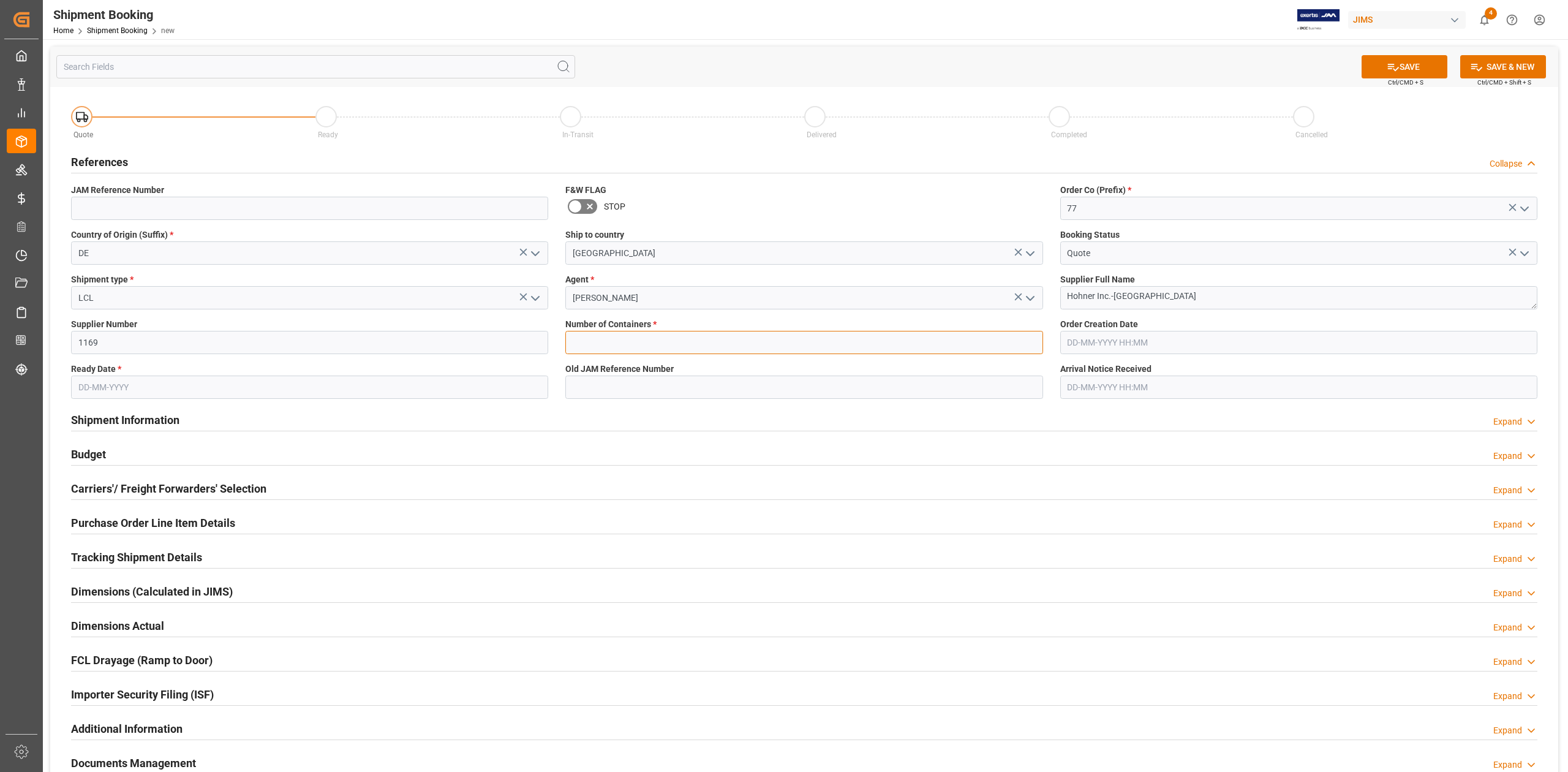
click at [626, 341] on input "text" at bounding box center [804, 342] width 477 height 23
type input "0"
drag, startPoint x: 486, startPoint y: 376, endPoint x: 485, endPoint y: 385, distance: 9.1
click at [485, 378] on input "text" at bounding box center [310, 387] width 477 height 23
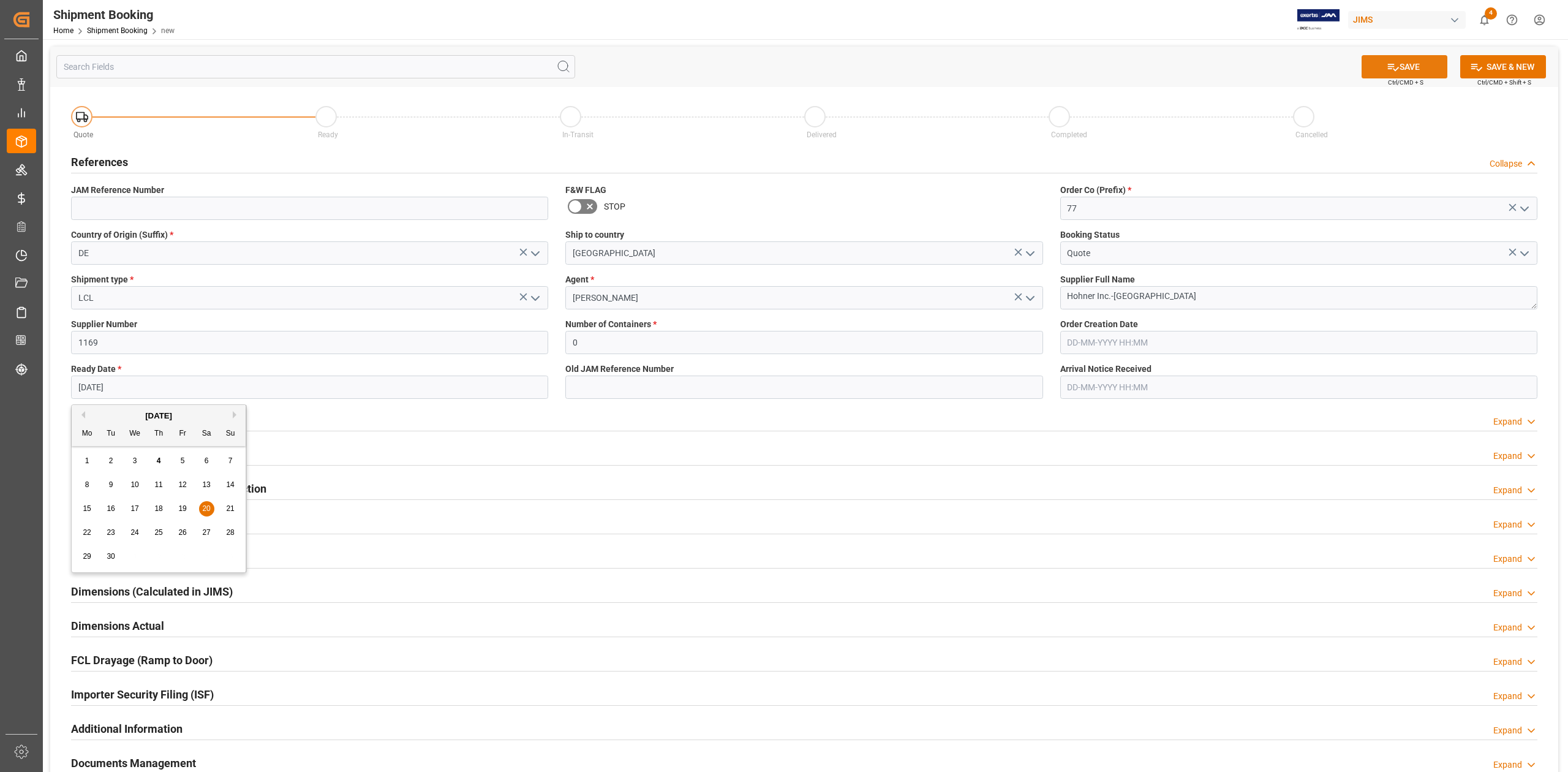
type input "[DATE]"
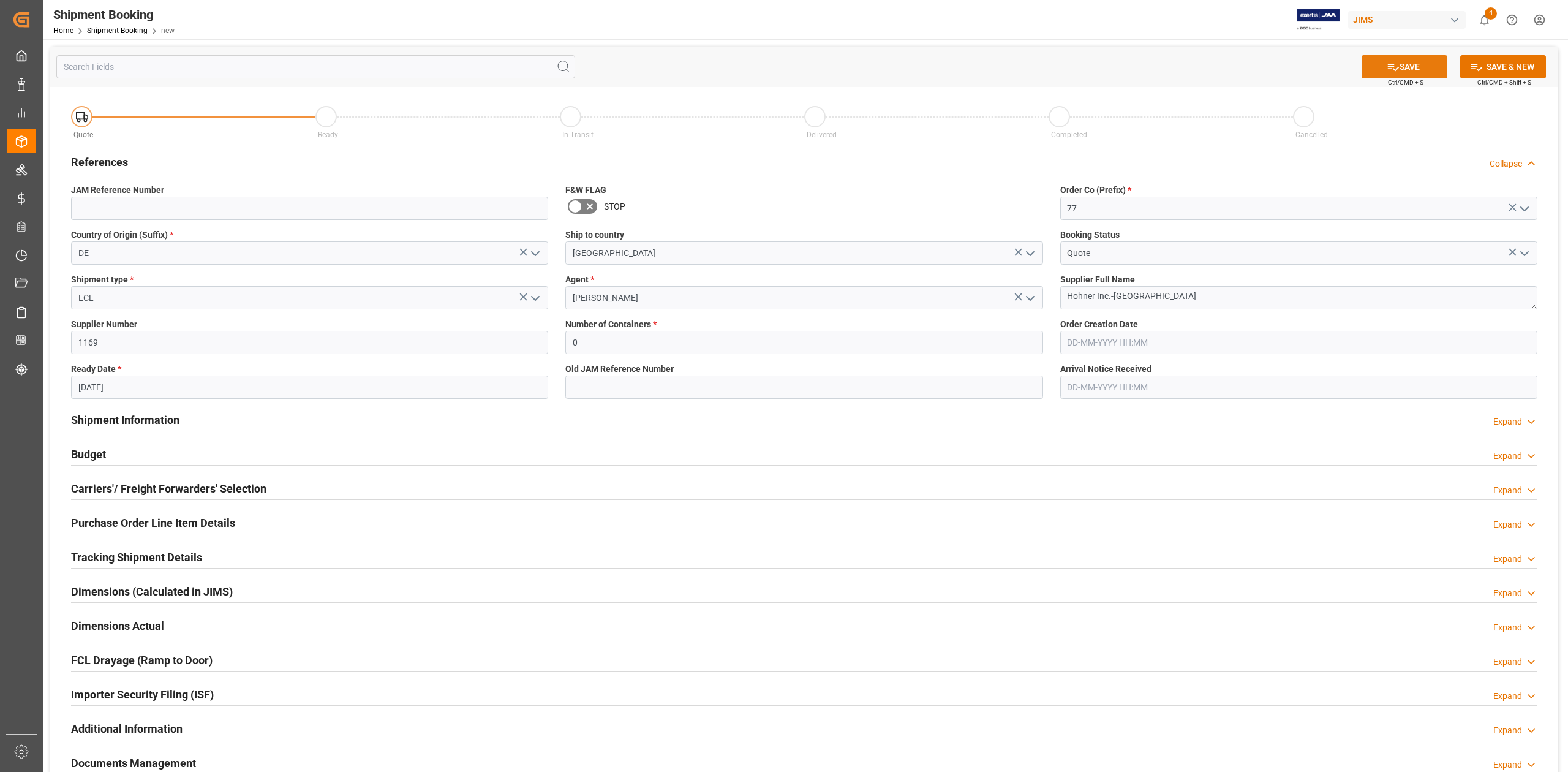
click at [1415, 68] on button "SAVE" at bounding box center [1404, 67] width 86 height 23
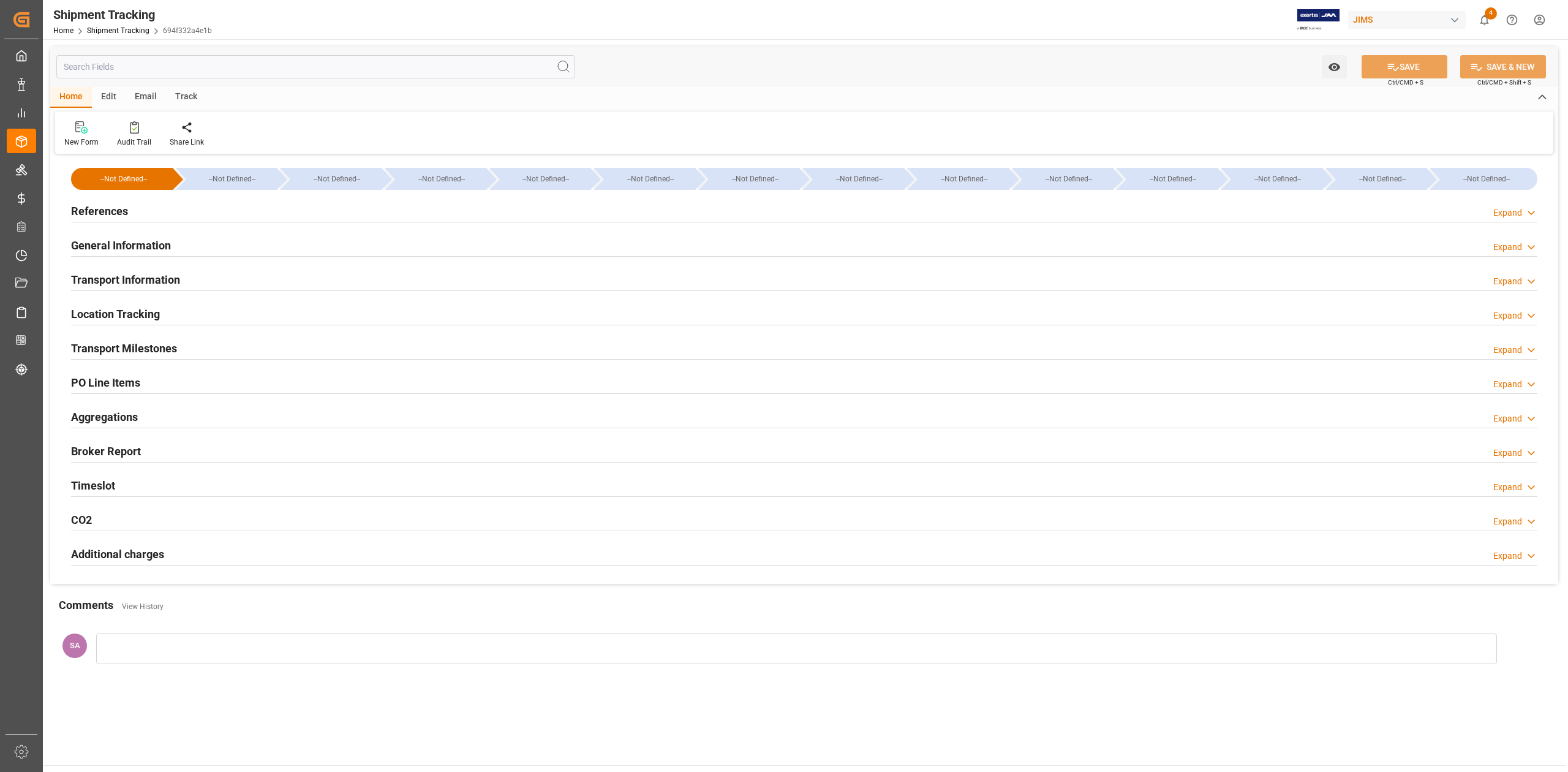
type input "[DATE] 00:00"
click at [166, 344] on h2 "Transport Milestones" at bounding box center [123, 348] width 106 height 16
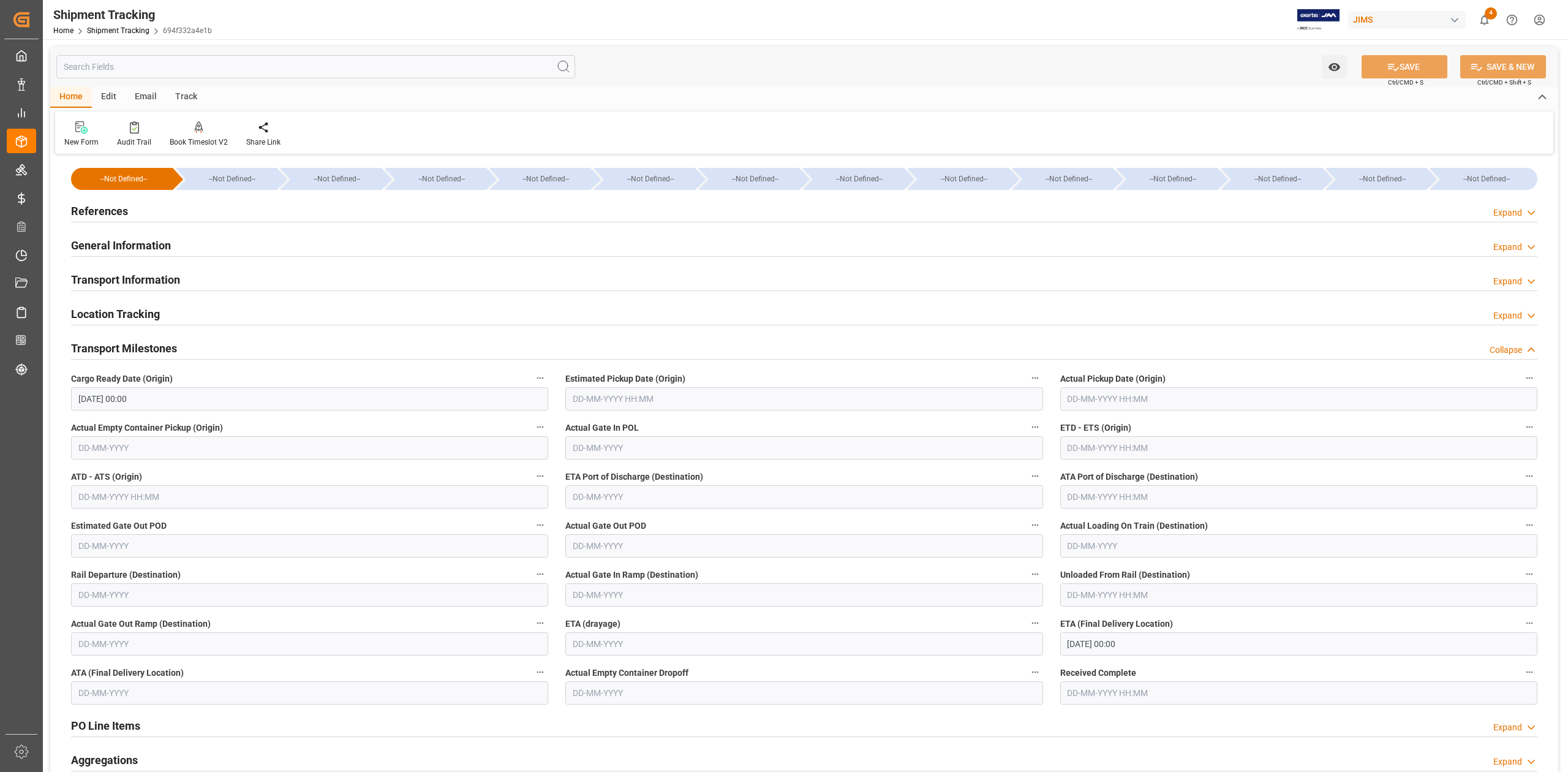
click at [166, 344] on h2 "Transport Milestones" at bounding box center [123, 348] width 106 height 16
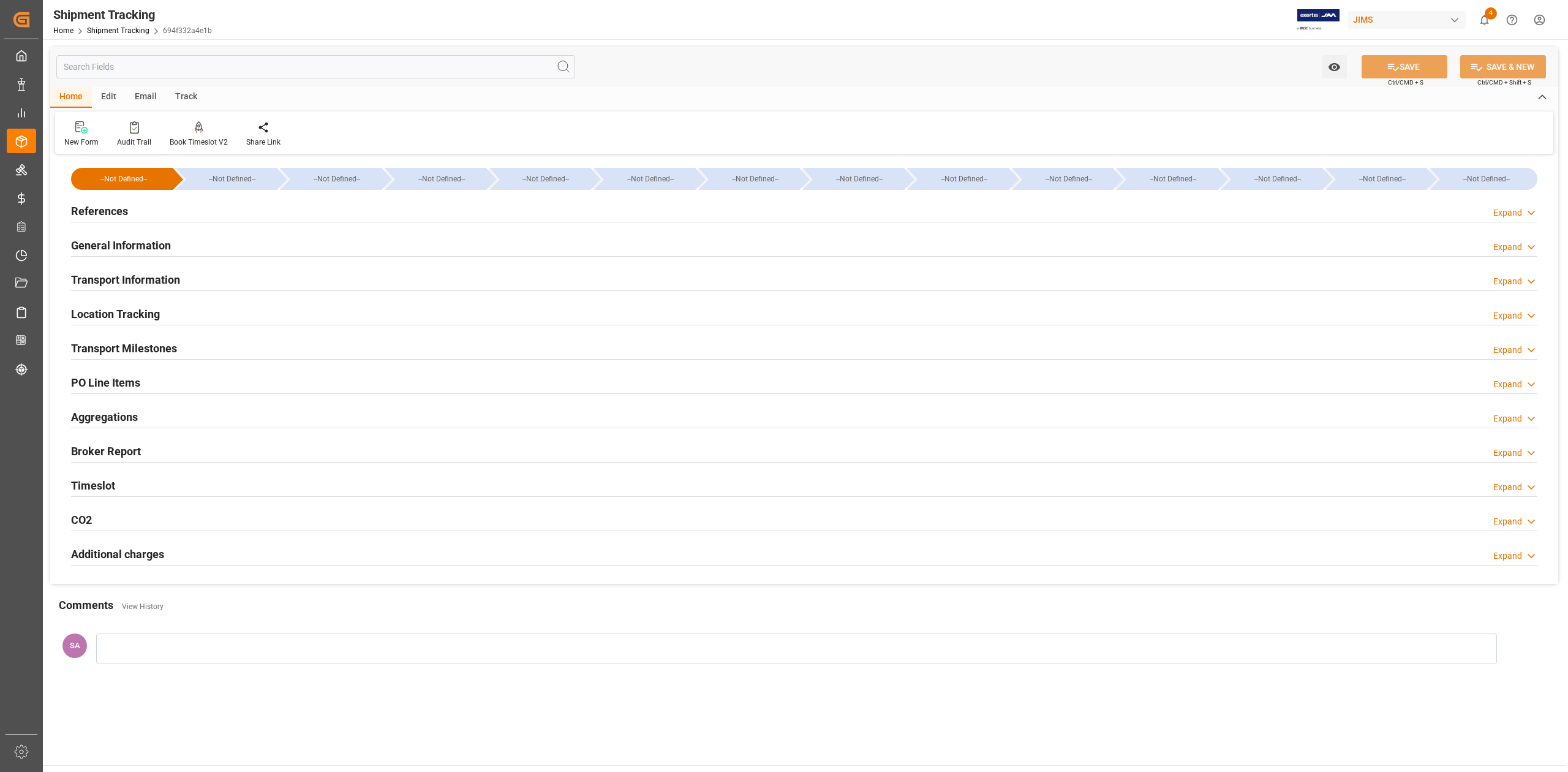
click at [113, 203] on h2 "References" at bounding box center [100, 211] width 57 height 16
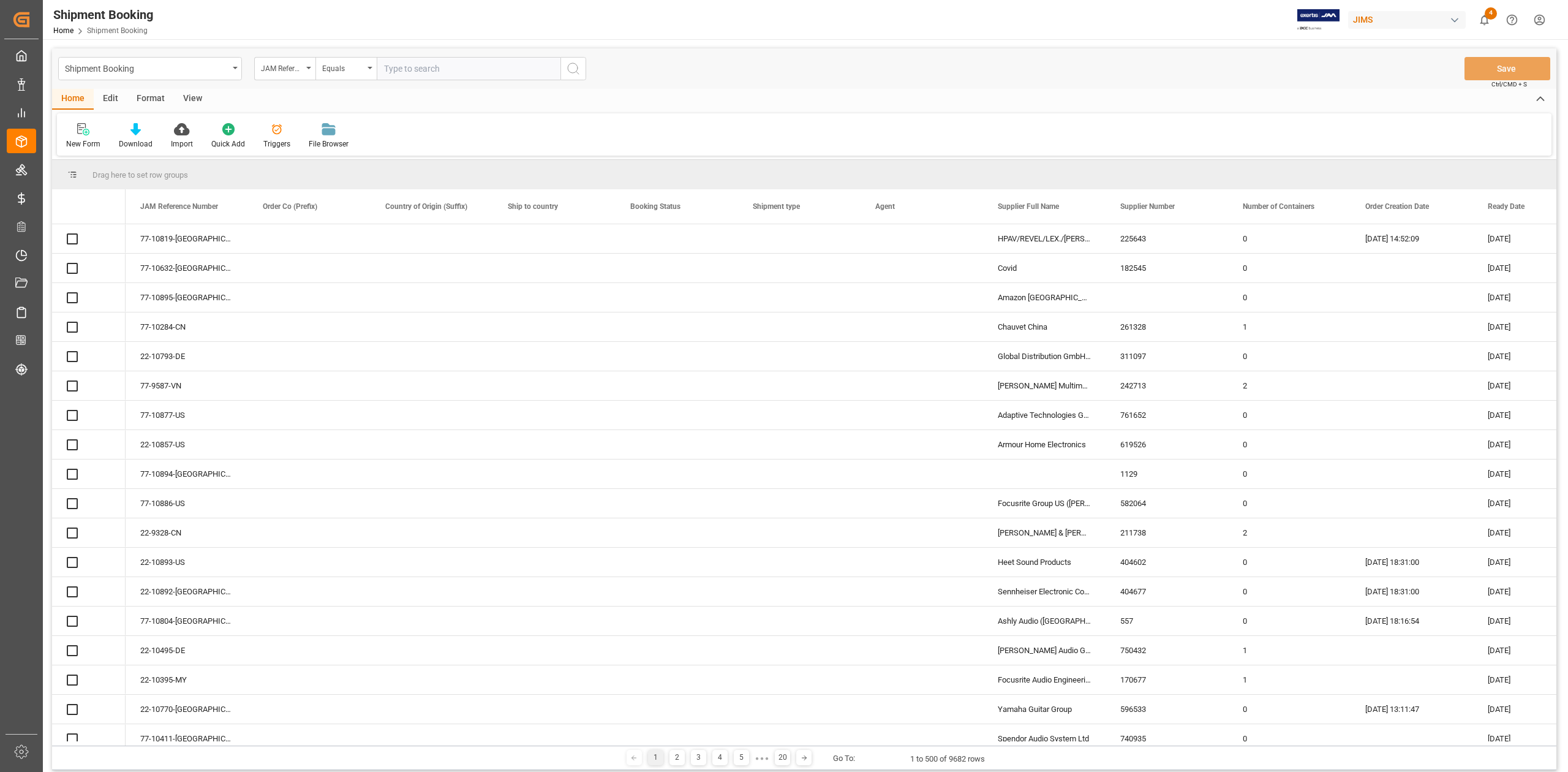
click at [307, 70] on div "JAM Reference Number" at bounding box center [285, 69] width 61 height 23
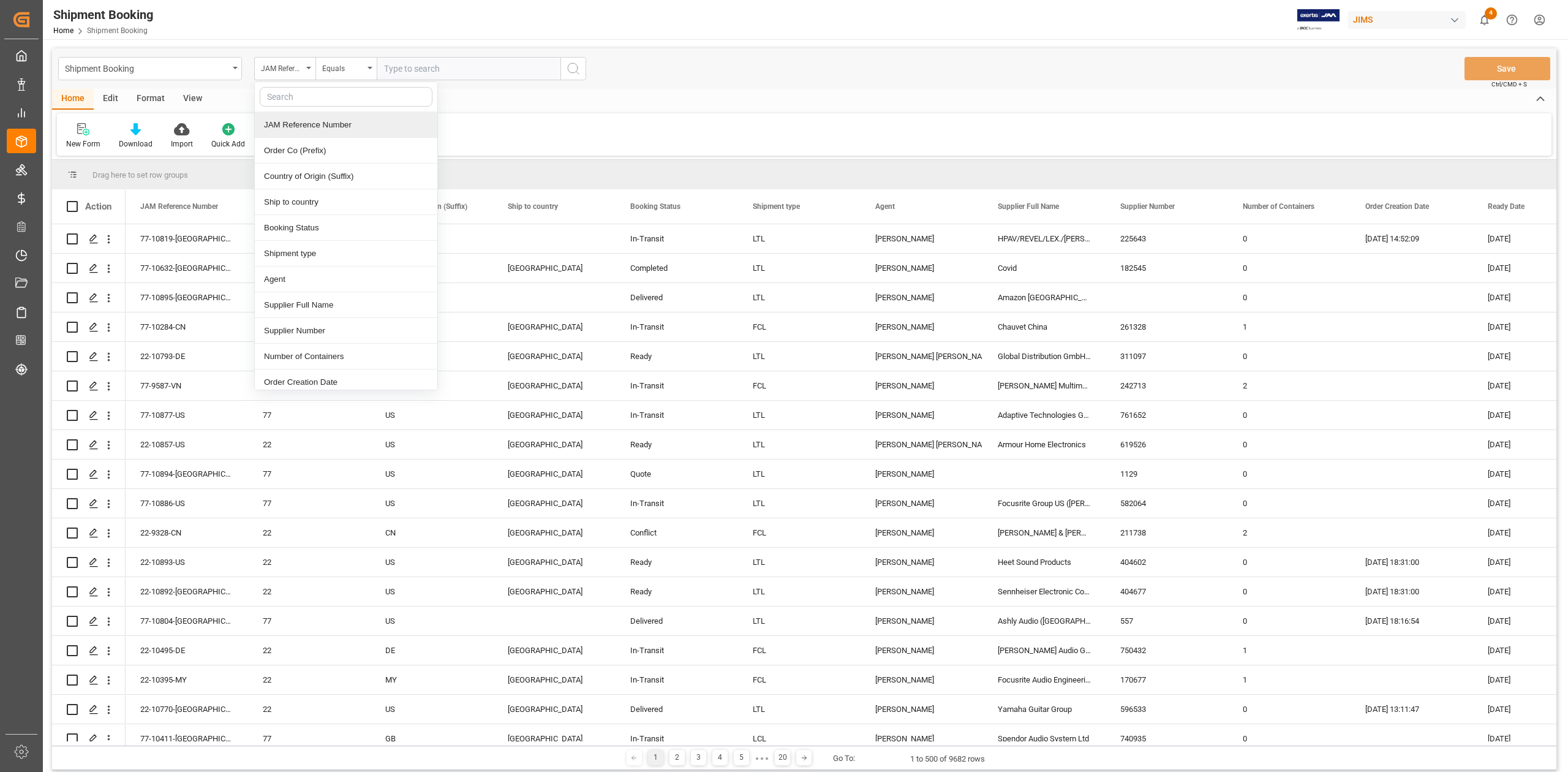
click at [304, 96] on input "text" at bounding box center [346, 97] width 173 height 20
type input "SUPP"
click at [315, 153] on div "Supplier Number" at bounding box center [346, 151] width 183 height 26
click at [419, 67] on input "text" at bounding box center [468, 69] width 183 height 23
paste input "1169"
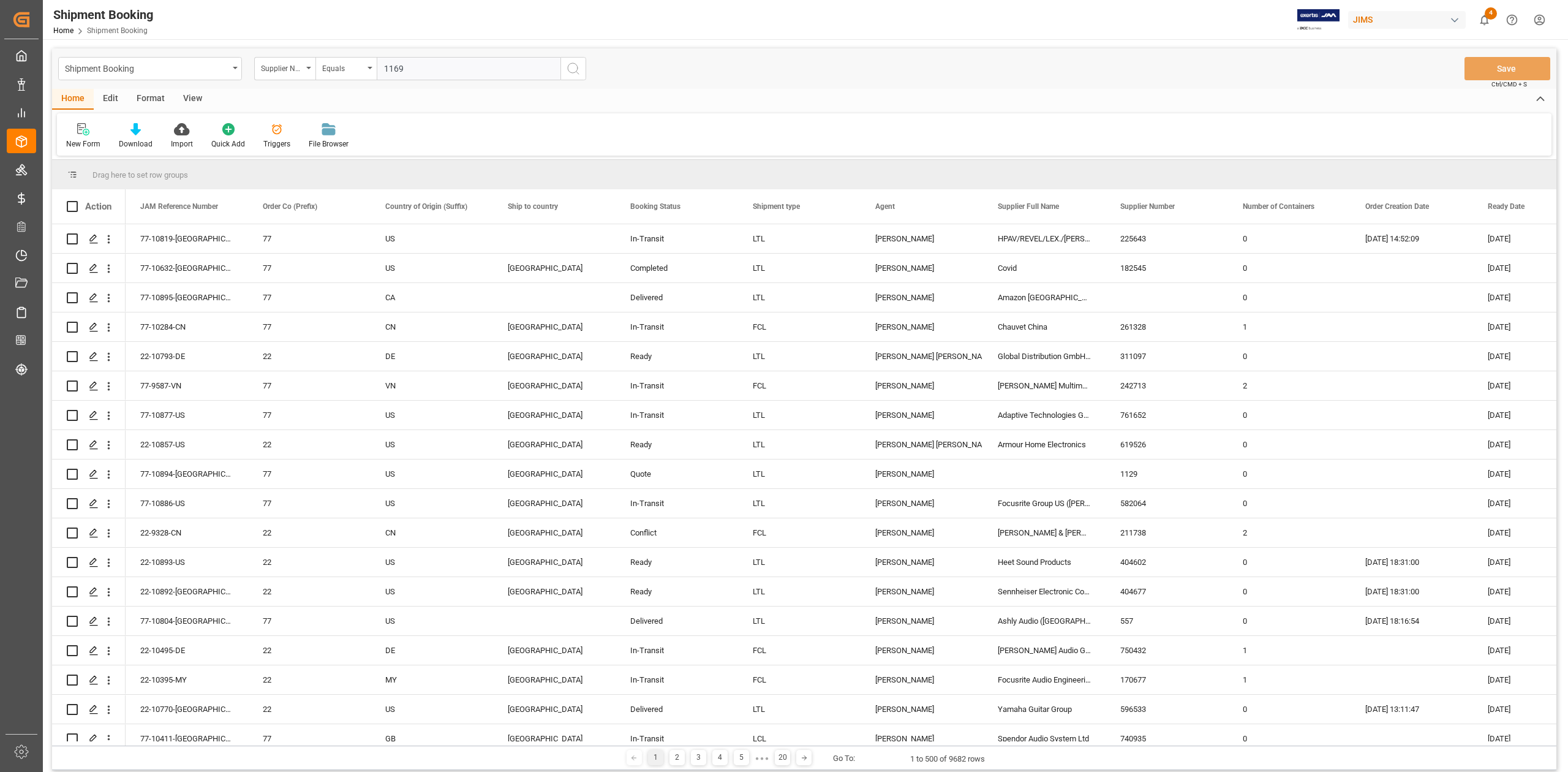
type input "1169"
click at [571, 65] on icon "search button" at bounding box center [574, 69] width 15 height 15
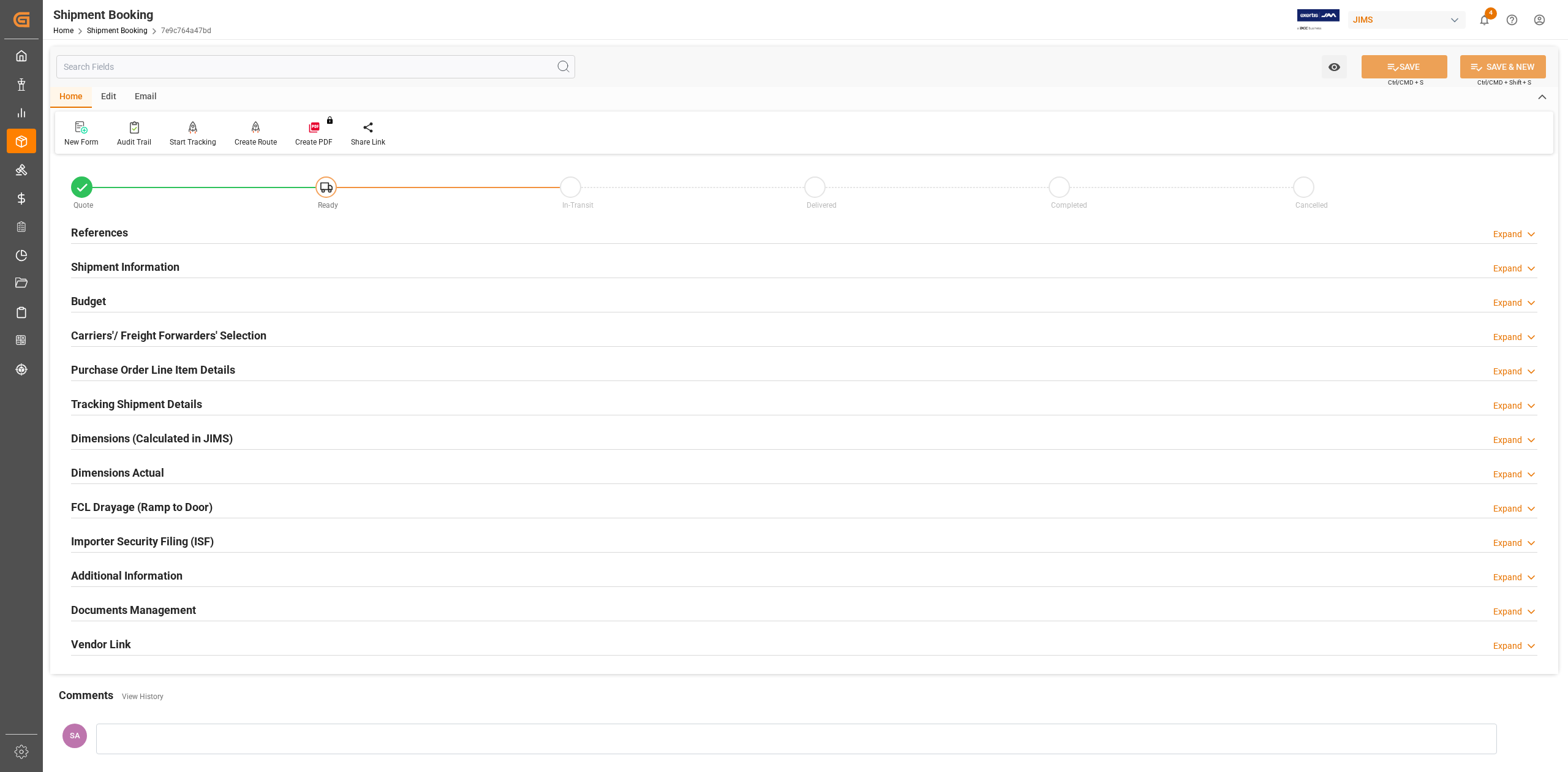
click at [98, 231] on h2 "References" at bounding box center [100, 233] width 57 height 16
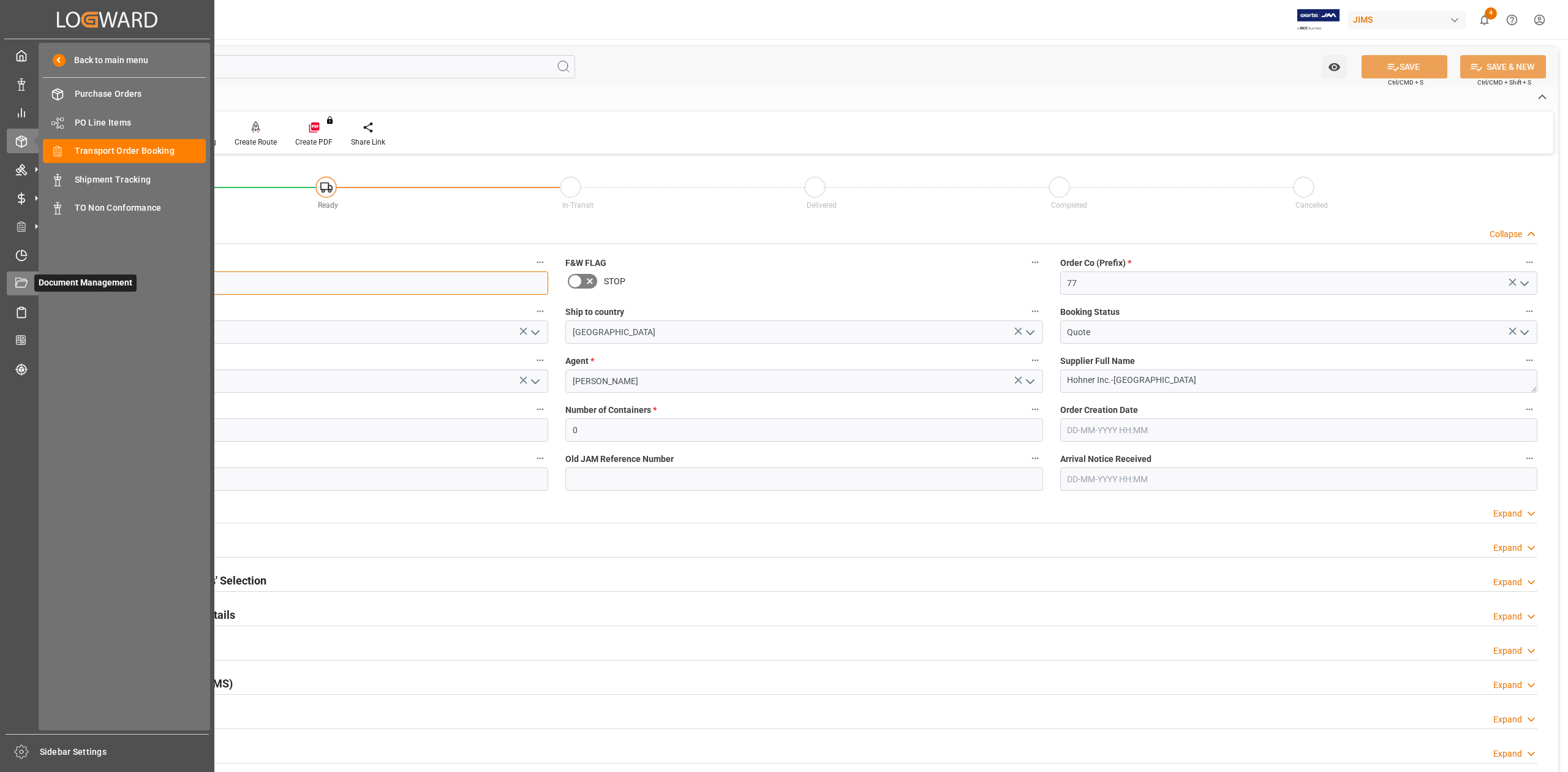
drag, startPoint x: 136, startPoint y: 285, endPoint x: 26, endPoint y: 283, distance: 110.0
click at [26, 283] on div "Created by potrace 1.15, written by Peter Selinger 2001-2017 Created by potrace…" at bounding box center [784, 386] width 1568 height 772
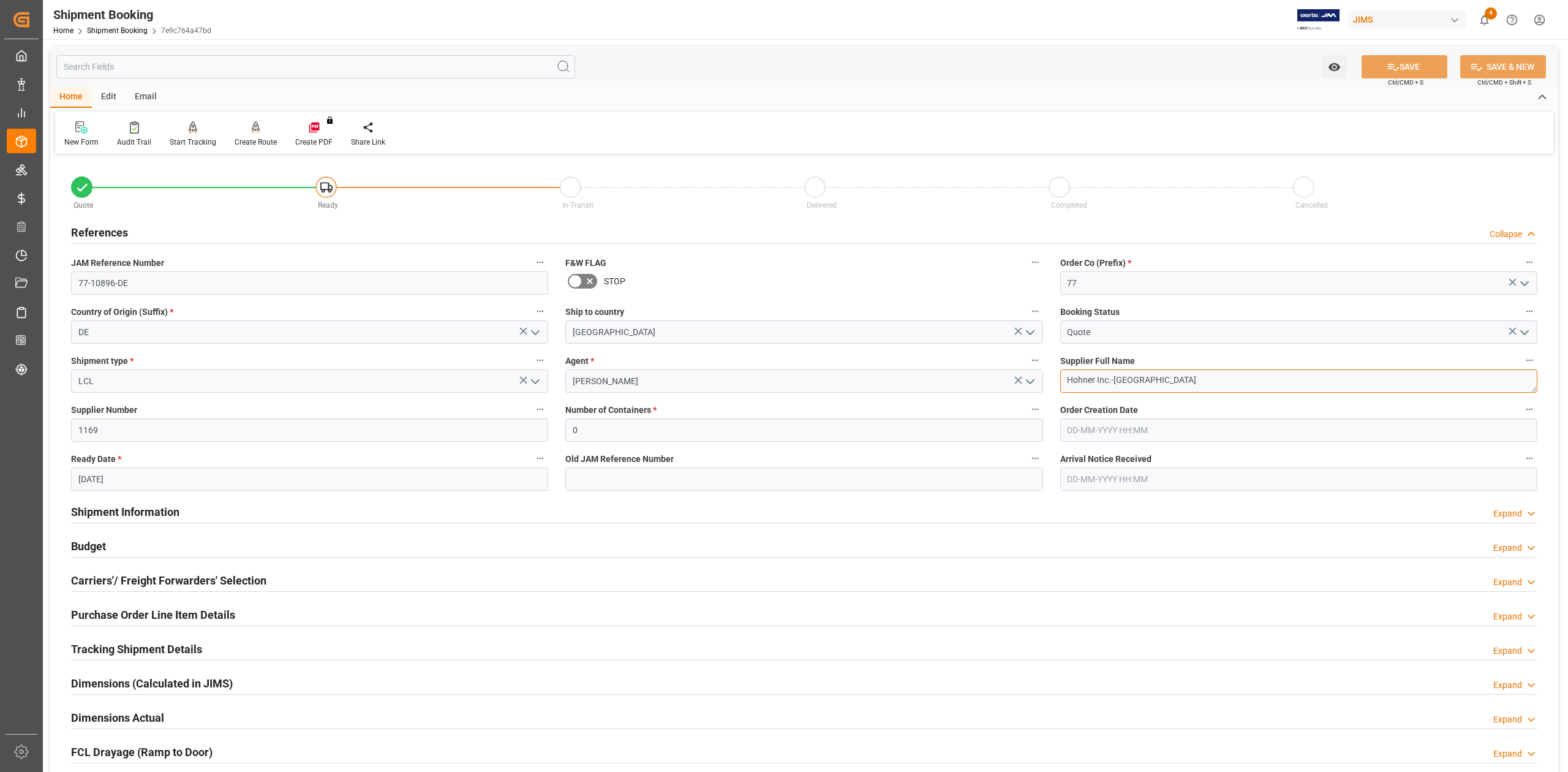
click at [1152, 387] on textarea "Hohner Inc.-[GEOGRAPHIC_DATA]" at bounding box center [1299, 381] width 477 height 23
